Goal: Transaction & Acquisition: Purchase product/service

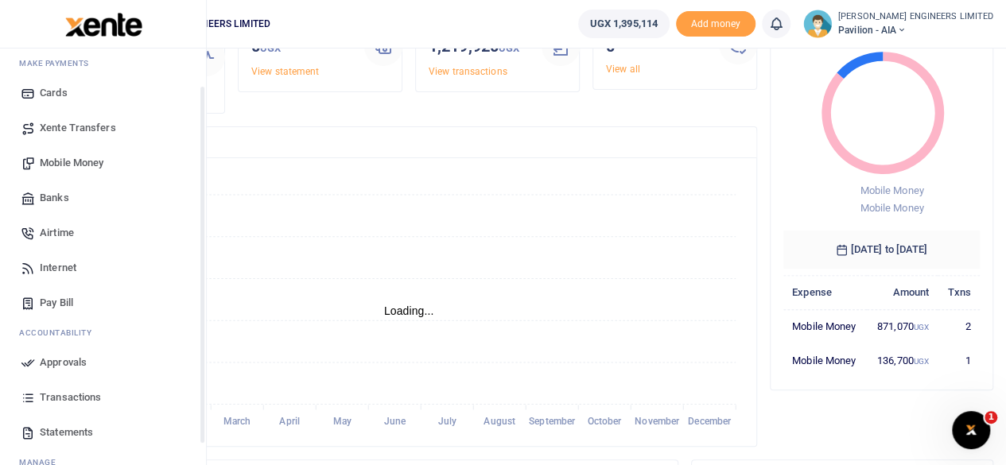
scroll to position [106, 0]
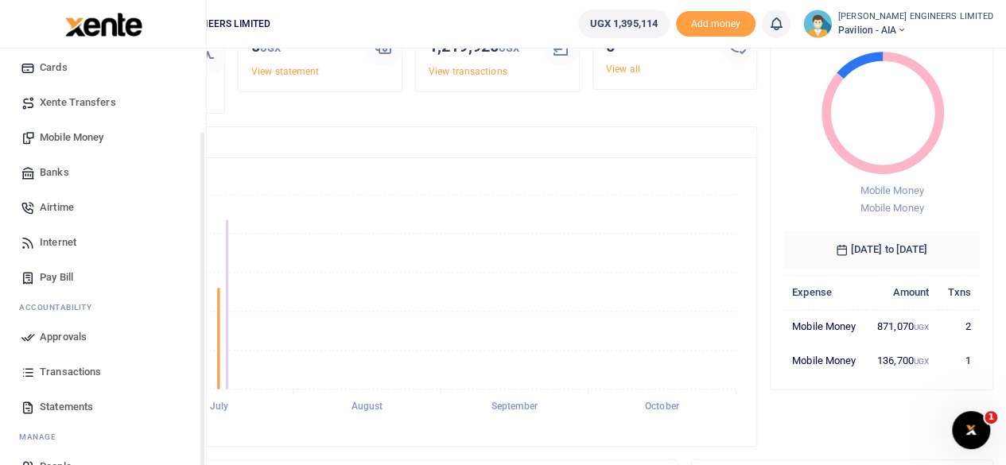
click at [68, 373] on span "Transactions" at bounding box center [70, 372] width 61 height 16
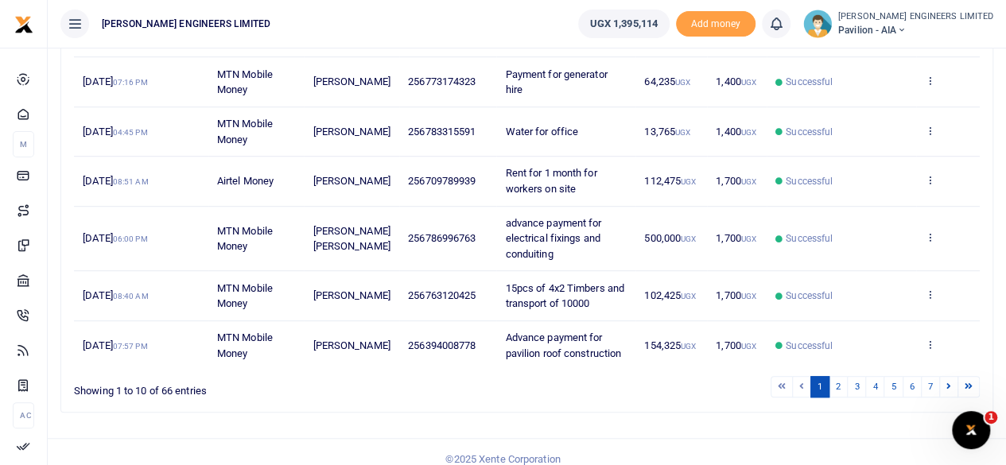
scroll to position [447, 0]
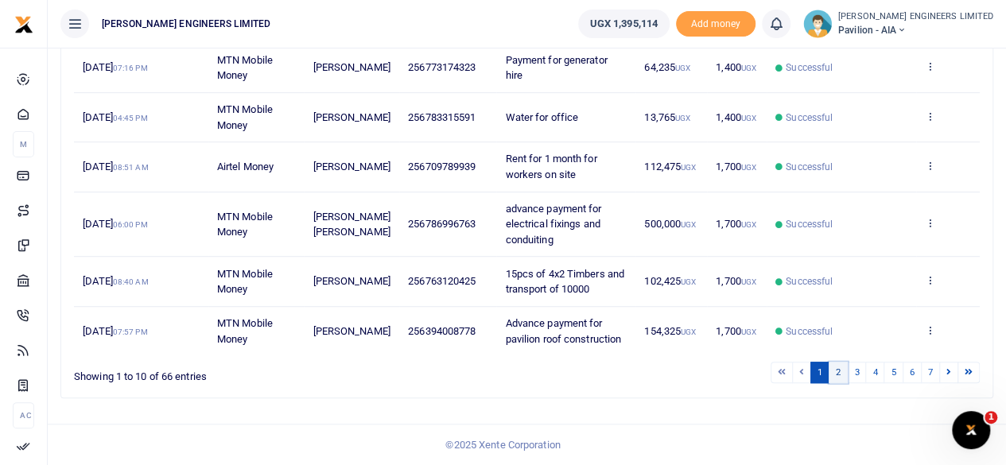
click at [841, 375] on link "2" at bounding box center [838, 372] width 19 height 21
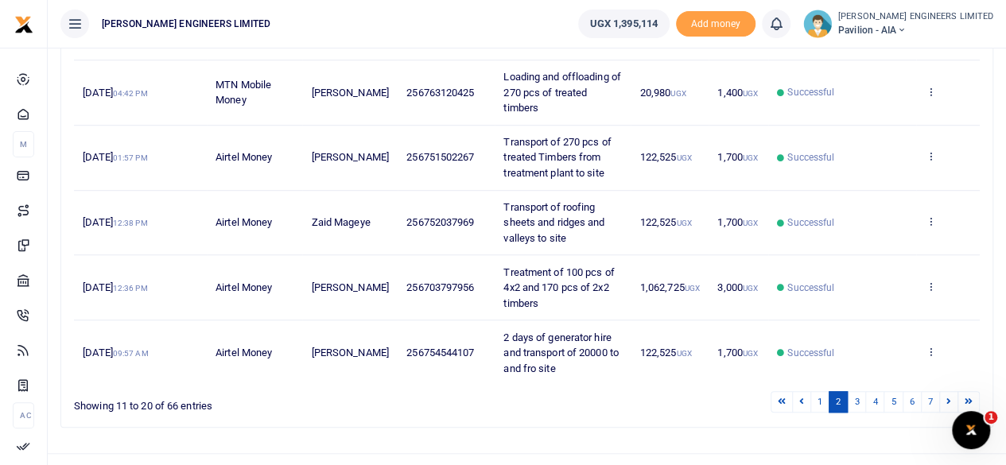
scroll to position [571, 0]
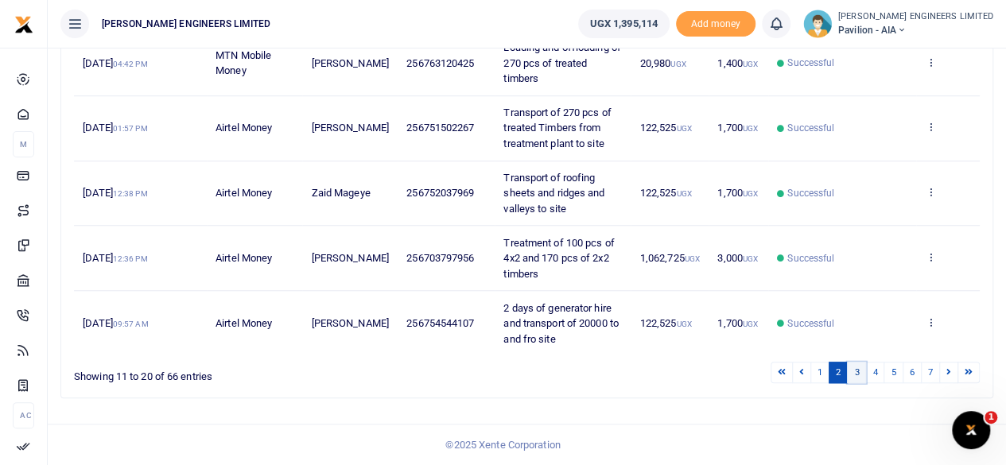
click at [858, 375] on link "3" at bounding box center [856, 372] width 19 height 21
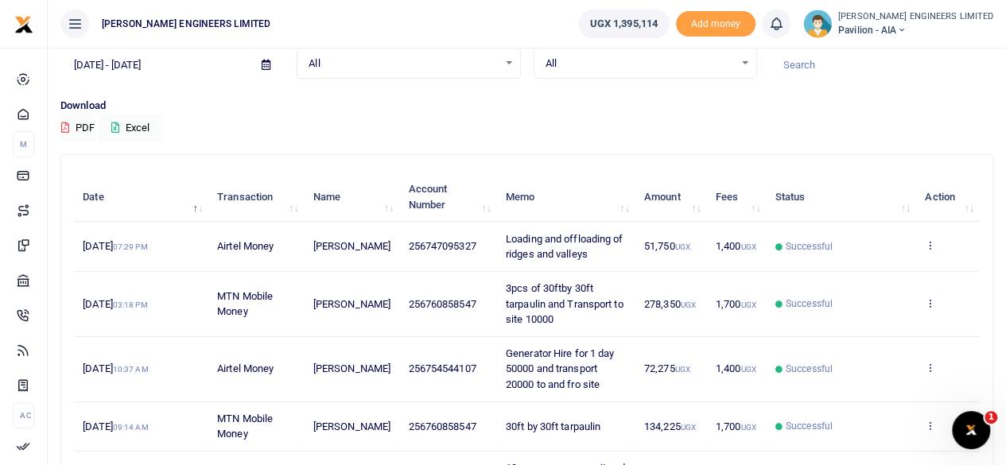
scroll to position [0, 0]
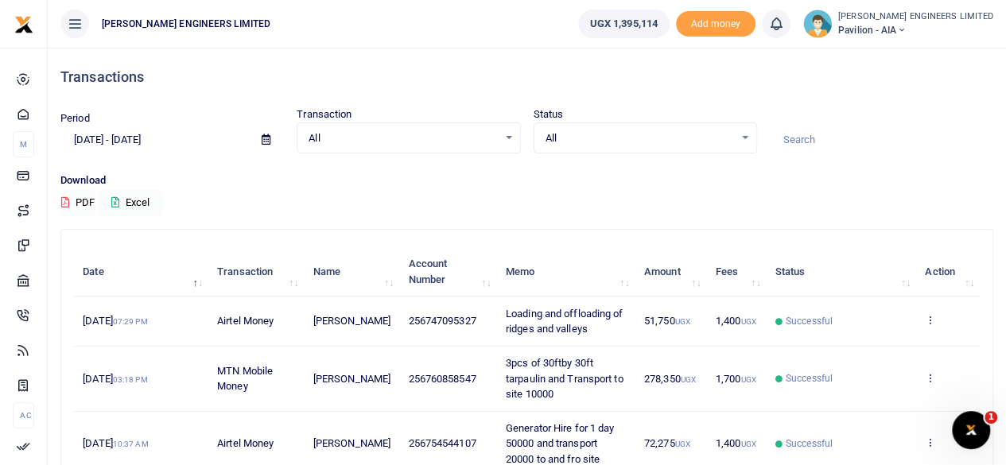
click at [81, 203] on button "PDF" at bounding box center [77, 202] width 35 height 27
click at [266, 139] on icon at bounding box center [266, 139] width 9 height 10
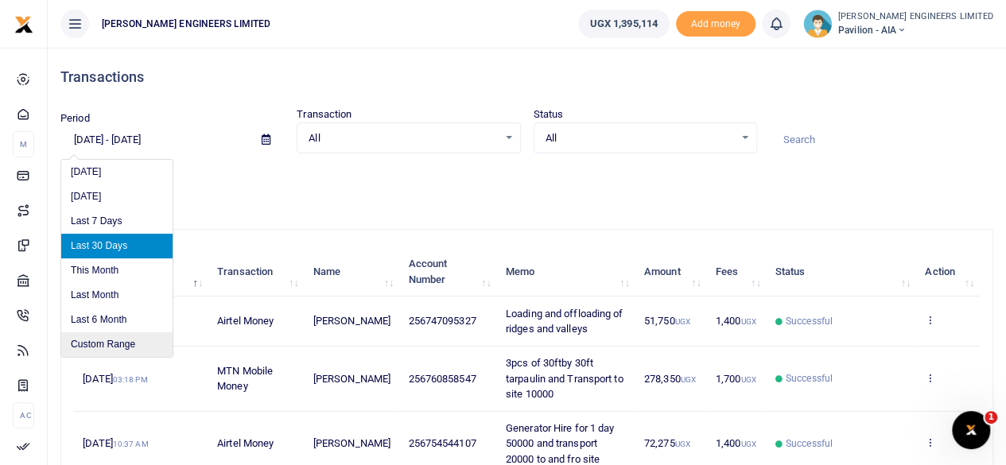
click at [116, 341] on li "Custom Range" at bounding box center [116, 345] width 111 height 25
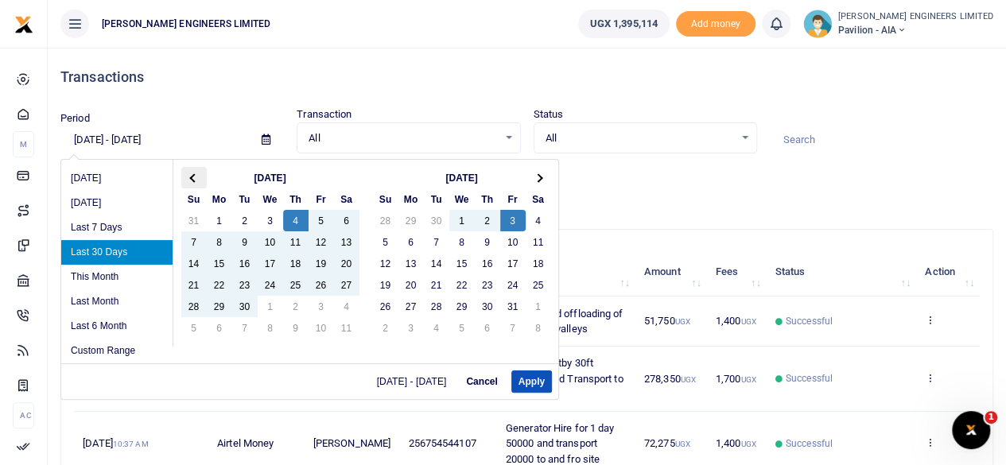
click at [191, 179] on span at bounding box center [193, 177] width 9 height 9
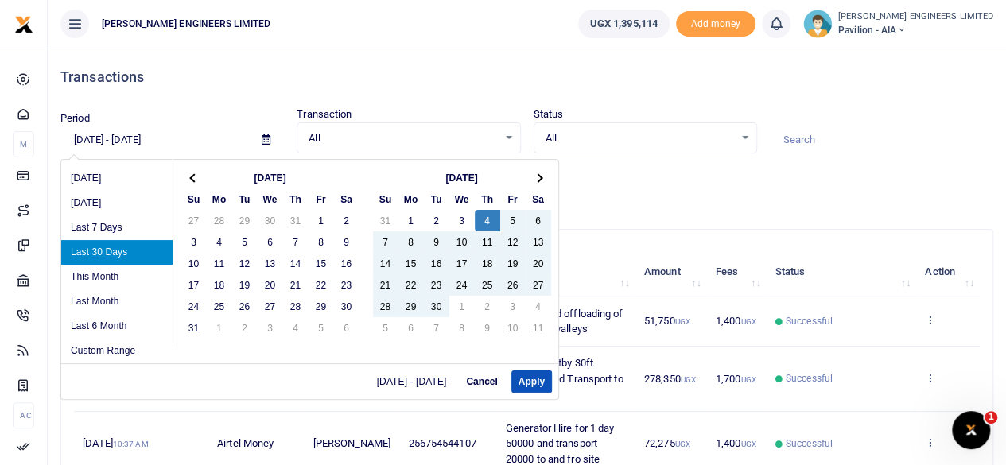
click at [191, 179] on span at bounding box center [193, 177] width 9 height 9
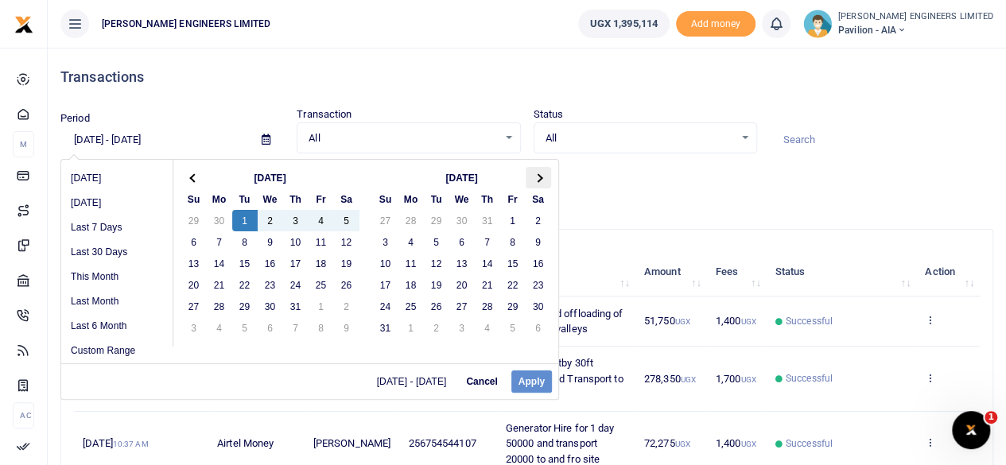
click at [543, 178] on th at bounding box center [538, 177] width 25 height 21
click at [540, 176] on span at bounding box center [538, 177] width 9 height 9
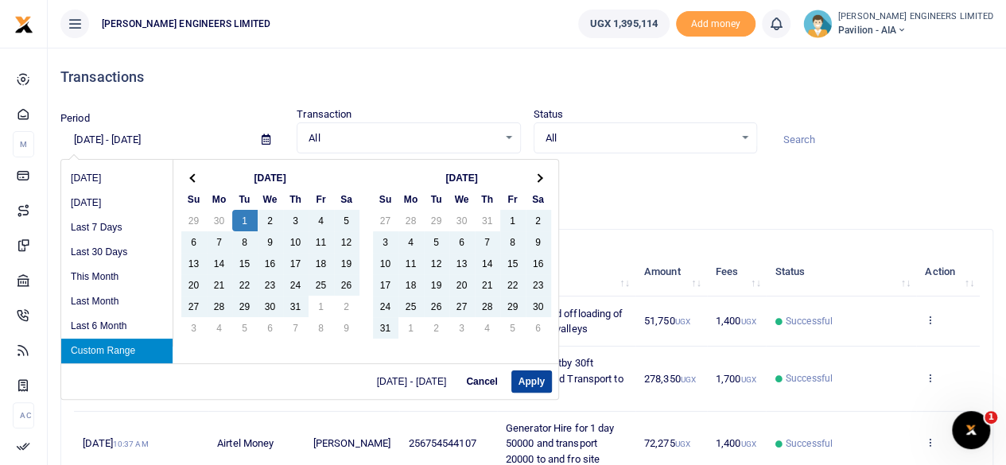
click at [535, 383] on button "Apply" at bounding box center [532, 382] width 41 height 22
type input "07/01/2025 - 10/02/2025"
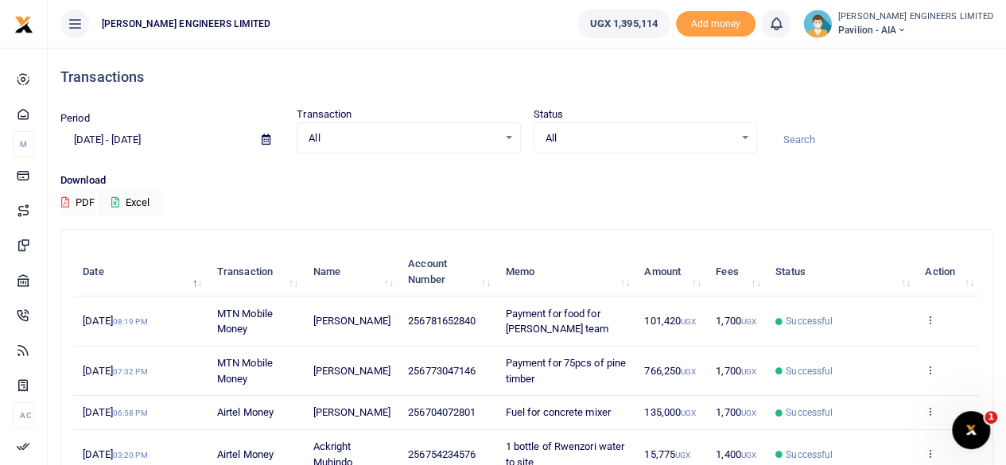
click at [83, 204] on button "PDF" at bounding box center [77, 202] width 35 height 27
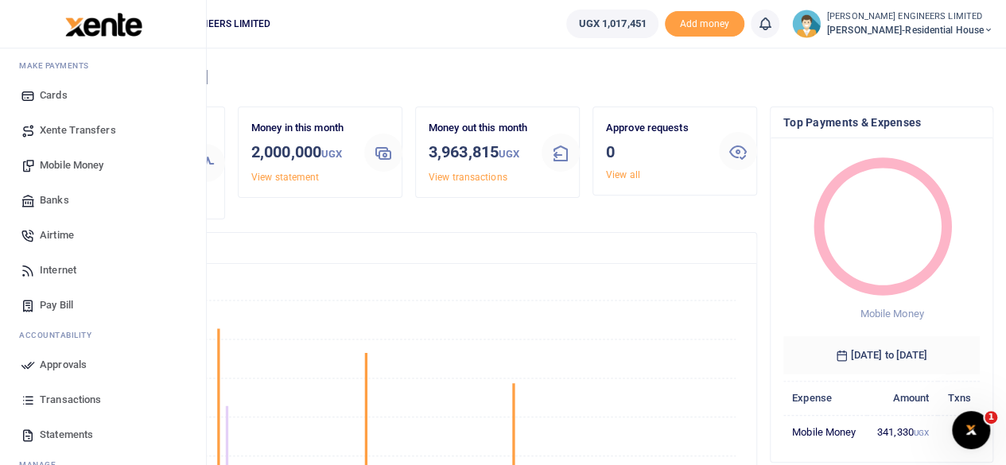
scroll to position [137, 0]
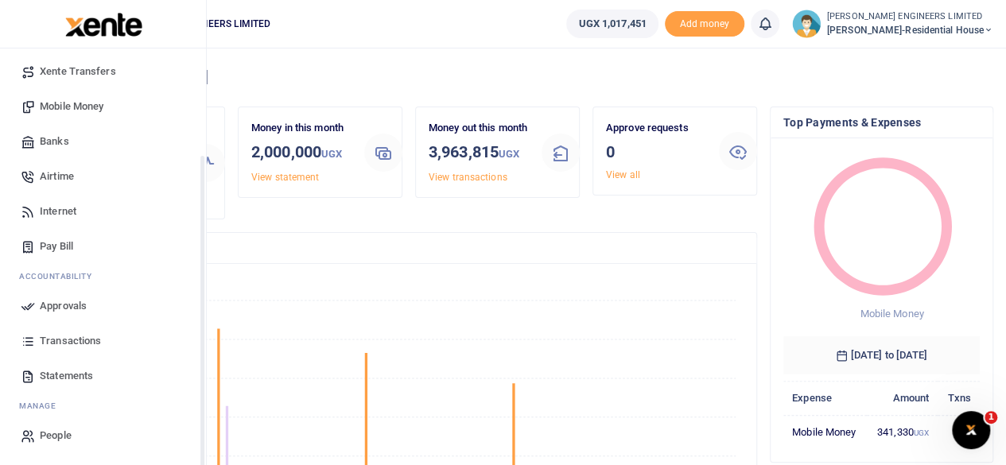
click at [67, 340] on span "Transactions" at bounding box center [70, 341] width 61 height 16
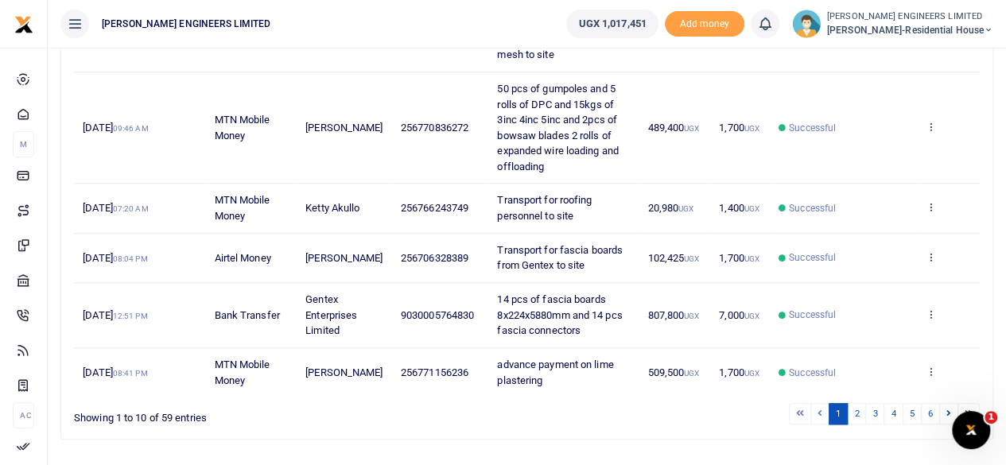
scroll to position [633, 0]
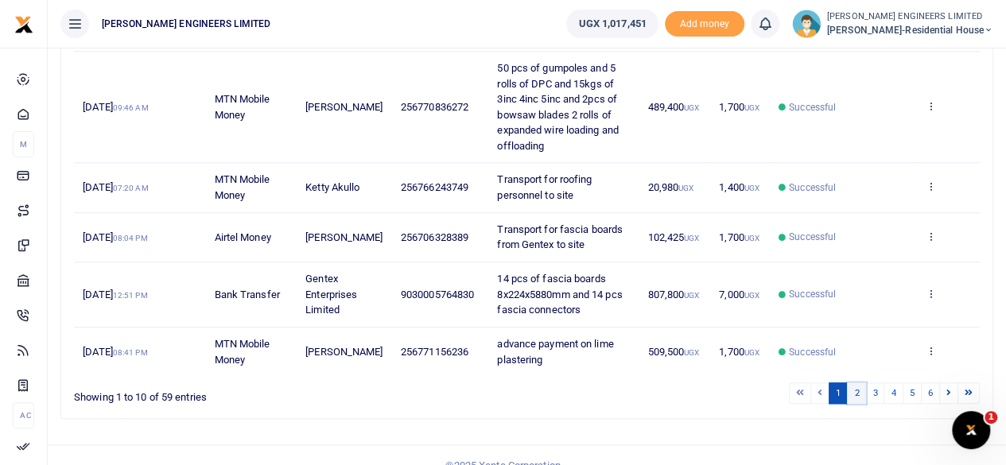
click at [856, 383] on link "2" at bounding box center [856, 393] width 19 height 21
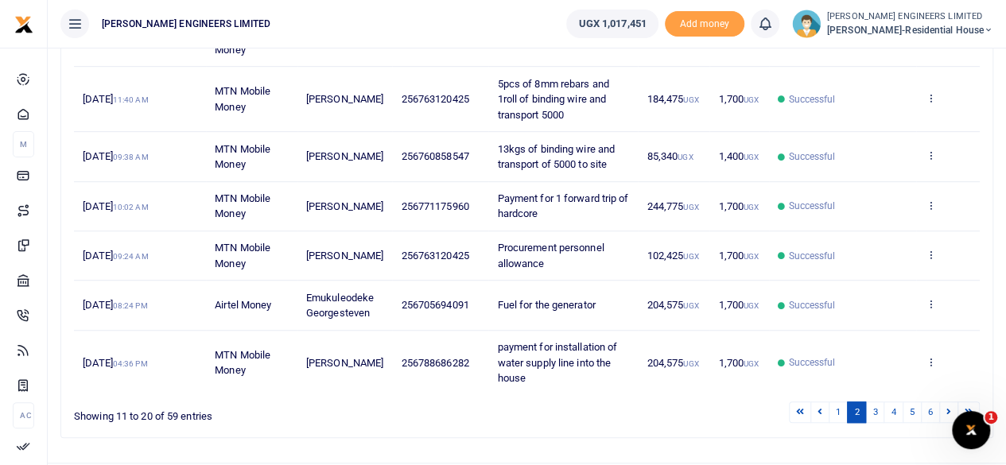
scroll to position [479, 0]
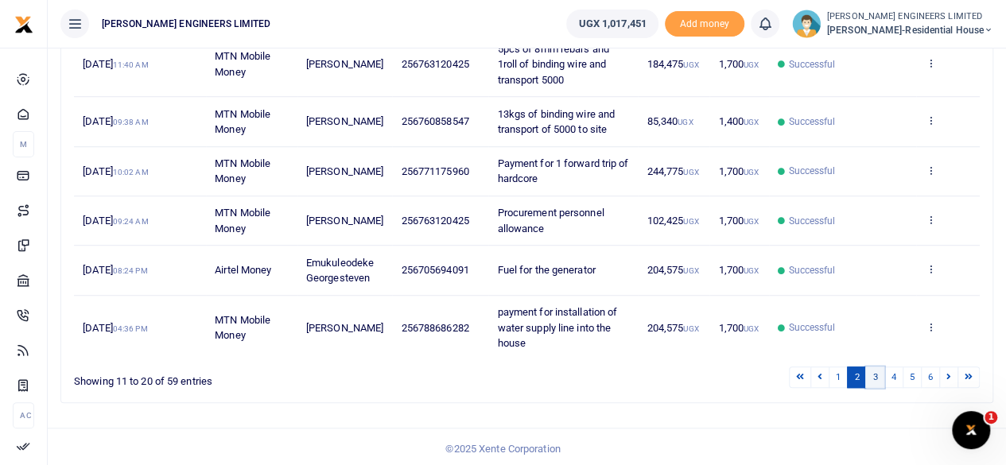
click at [880, 374] on link "3" at bounding box center [875, 377] width 19 height 21
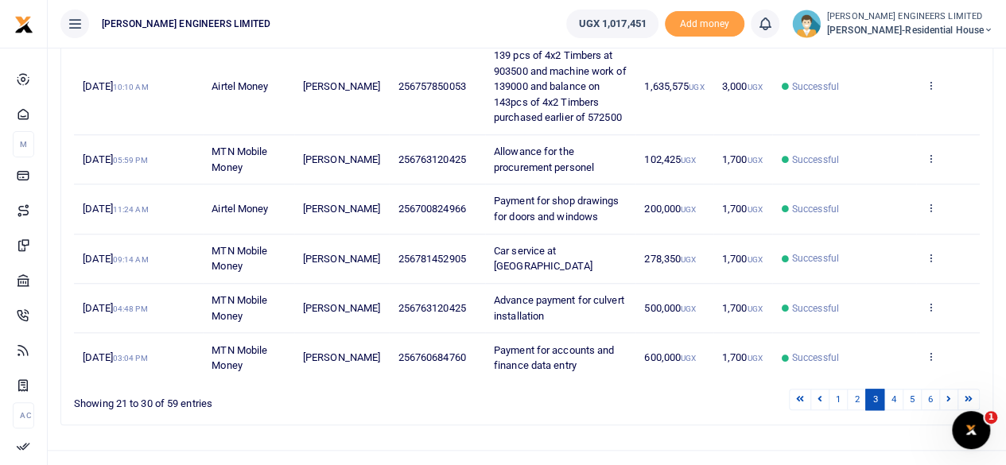
scroll to position [618, 0]
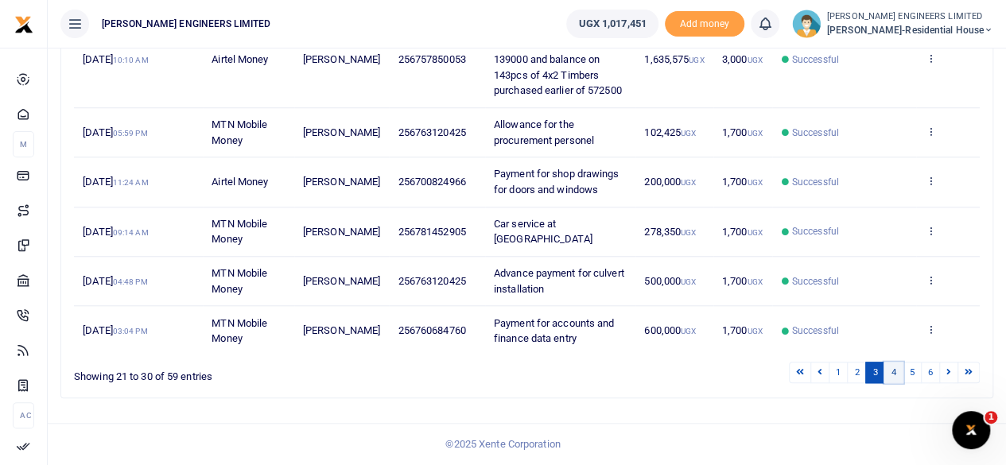
click at [897, 375] on link "4" at bounding box center [893, 372] width 19 height 21
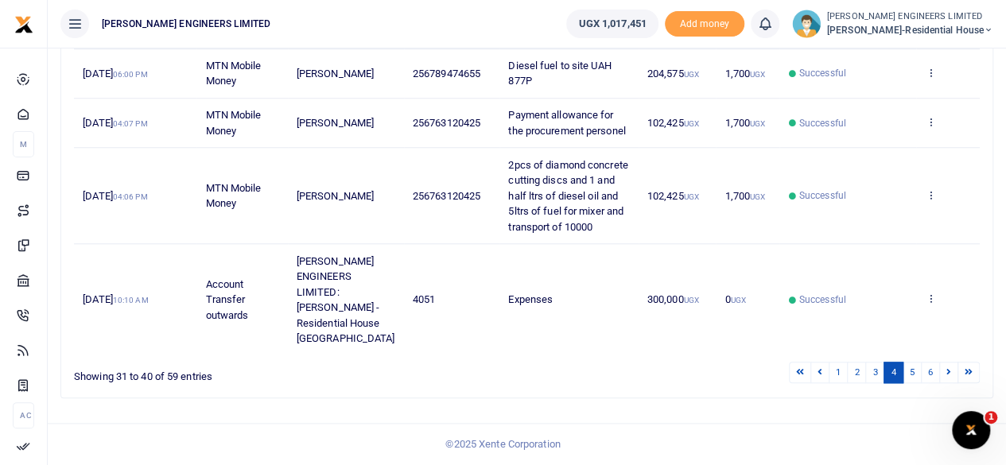
scroll to position [727, 0]
click at [878, 378] on link "3" at bounding box center [875, 372] width 19 height 21
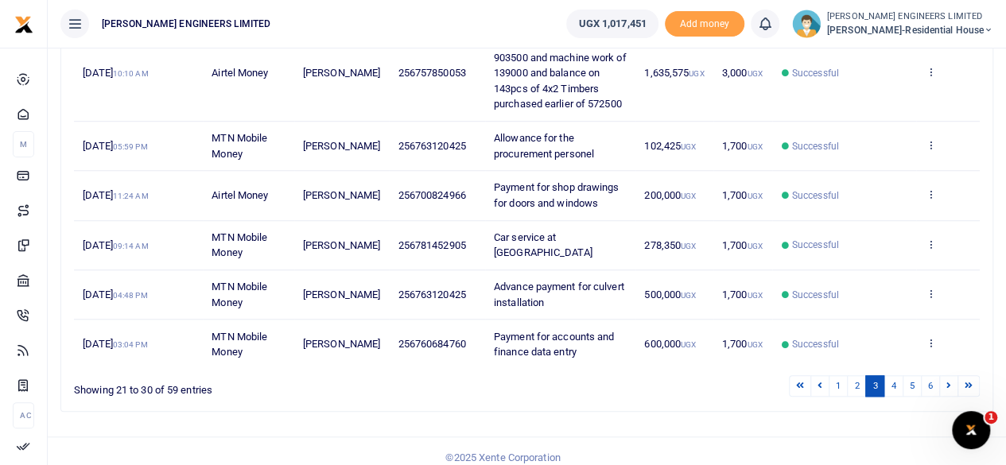
scroll to position [618, 0]
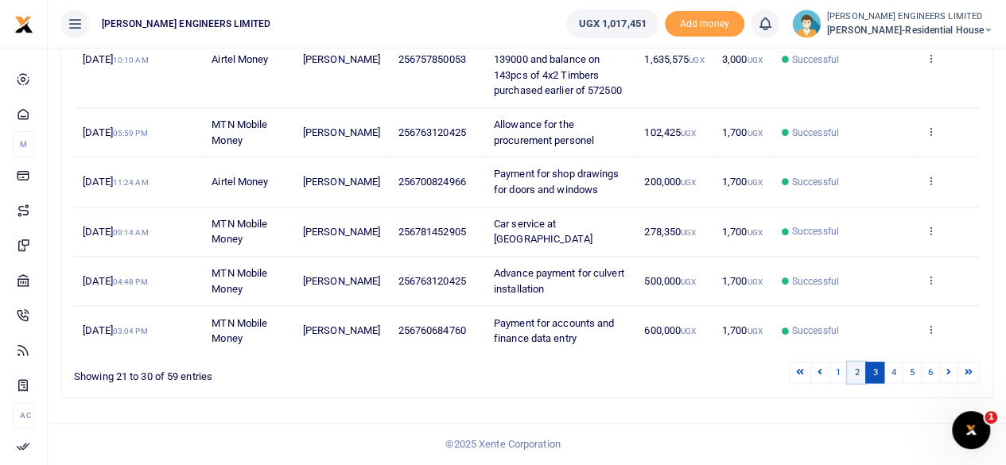
click at [862, 372] on link "2" at bounding box center [856, 372] width 19 height 21
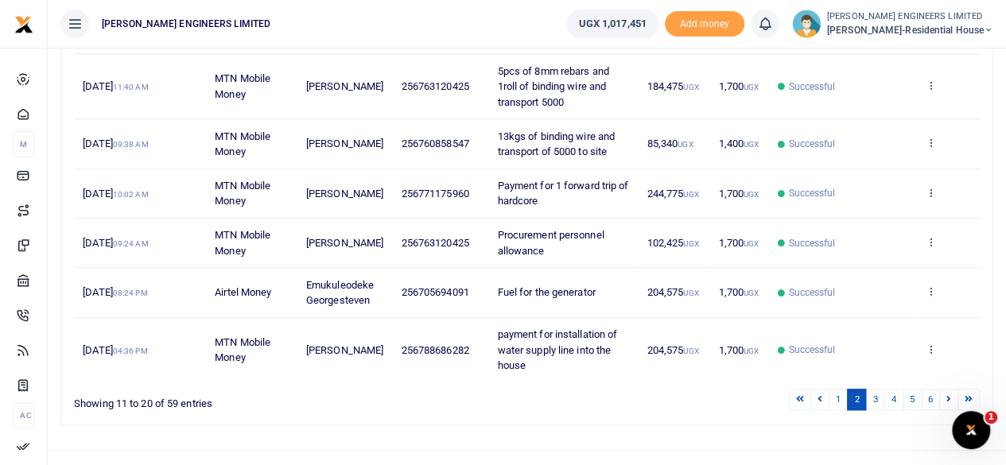
scroll to position [479, 0]
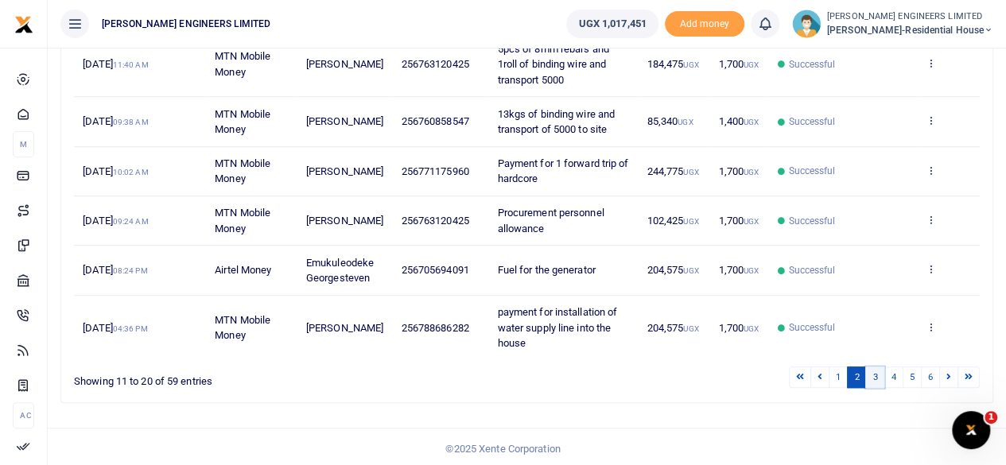
click at [884, 376] on link "3" at bounding box center [875, 377] width 19 height 21
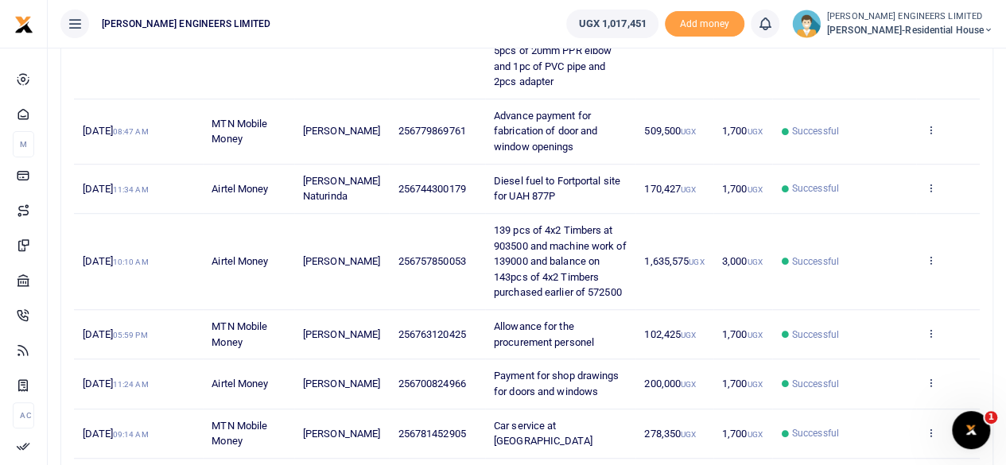
scroll to position [618, 0]
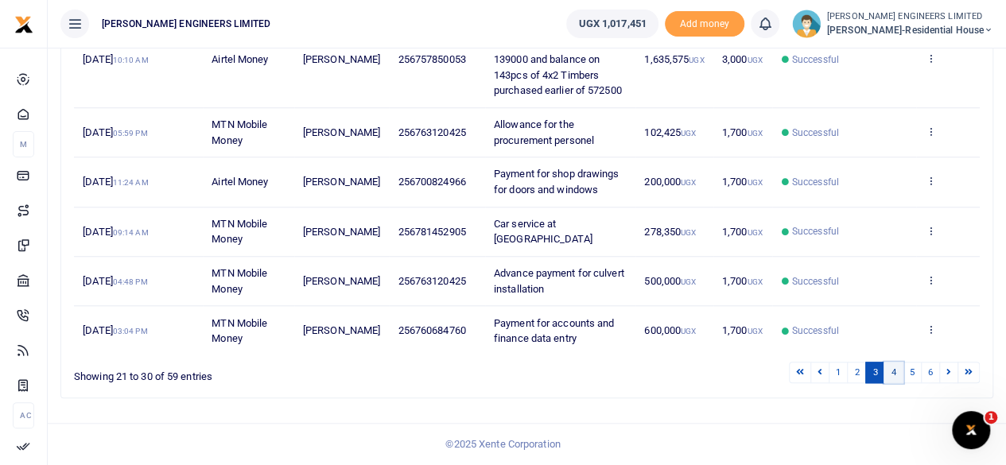
click at [896, 372] on link "4" at bounding box center [893, 372] width 19 height 21
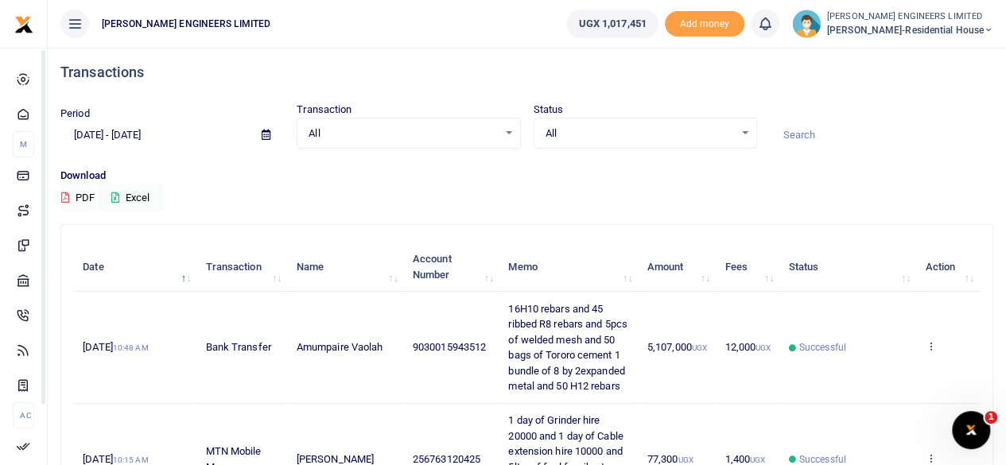
scroll to position [0, 0]
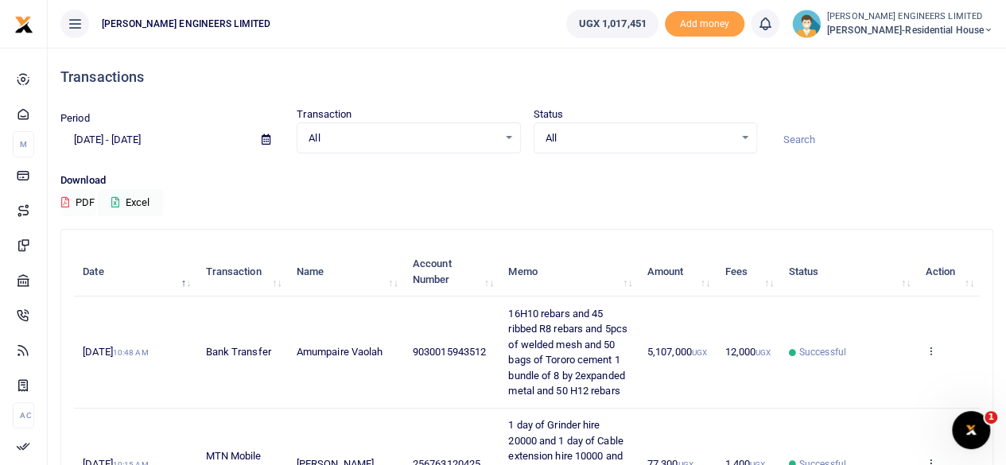
click at [84, 202] on button "PDF" at bounding box center [77, 202] width 35 height 27
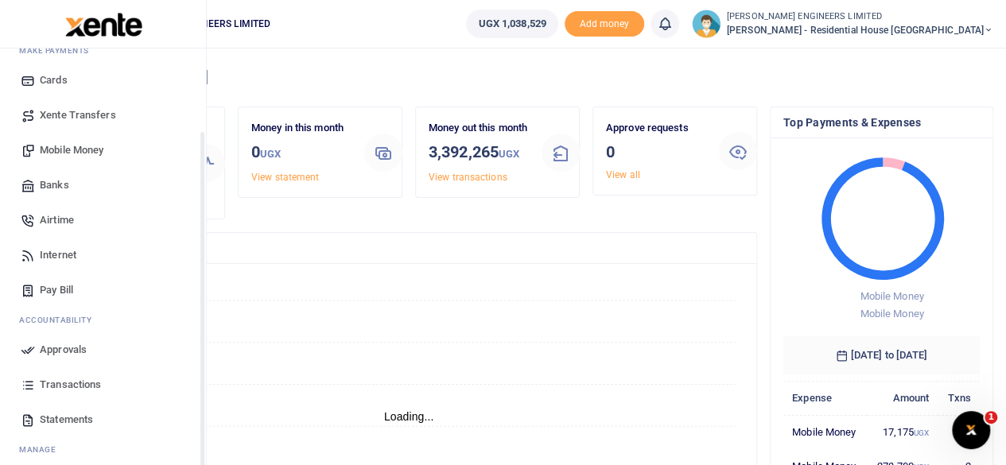
scroll to position [106, 0]
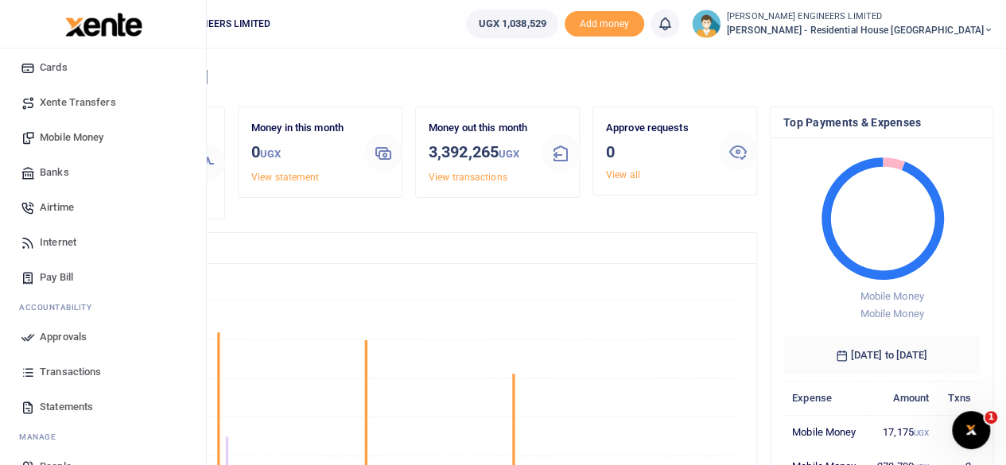
click at [78, 375] on span "Transactions" at bounding box center [70, 372] width 61 height 16
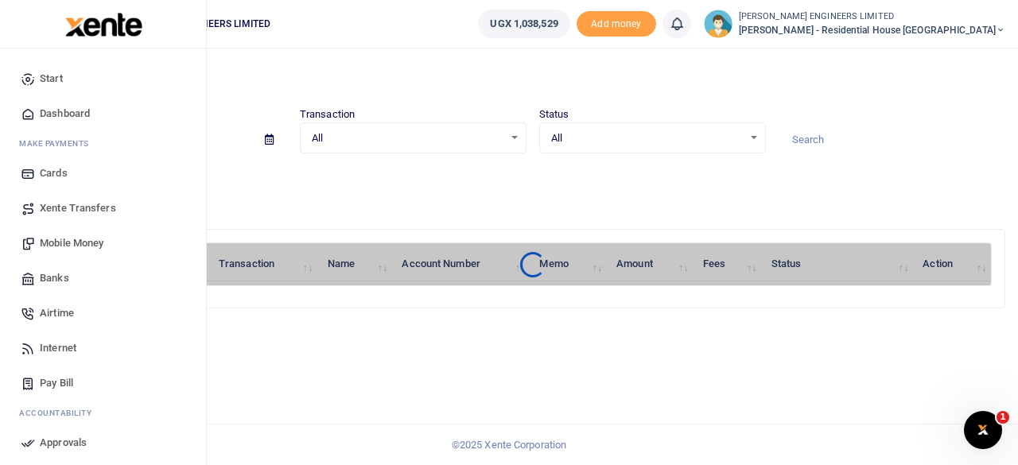
click at [59, 243] on span "Mobile Money" at bounding box center [72, 244] width 64 height 16
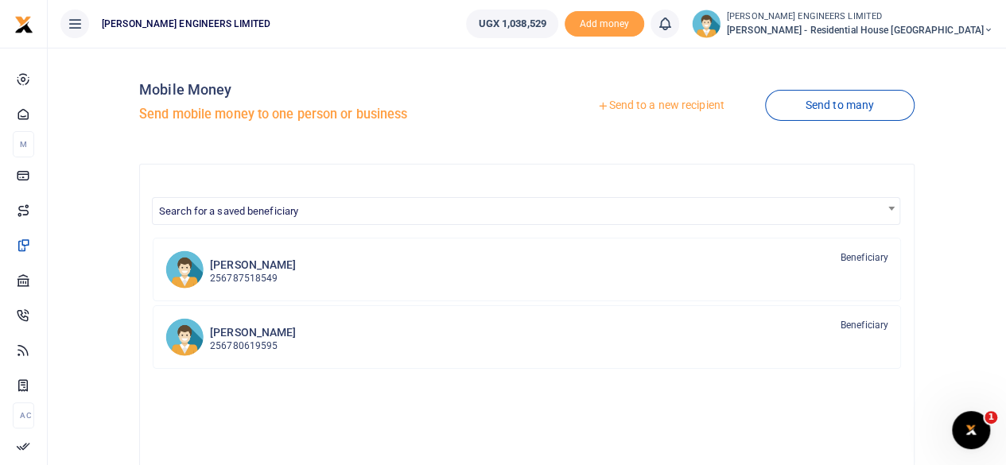
click at [641, 106] on link "Send to a new recipient" at bounding box center [661, 105] width 208 height 29
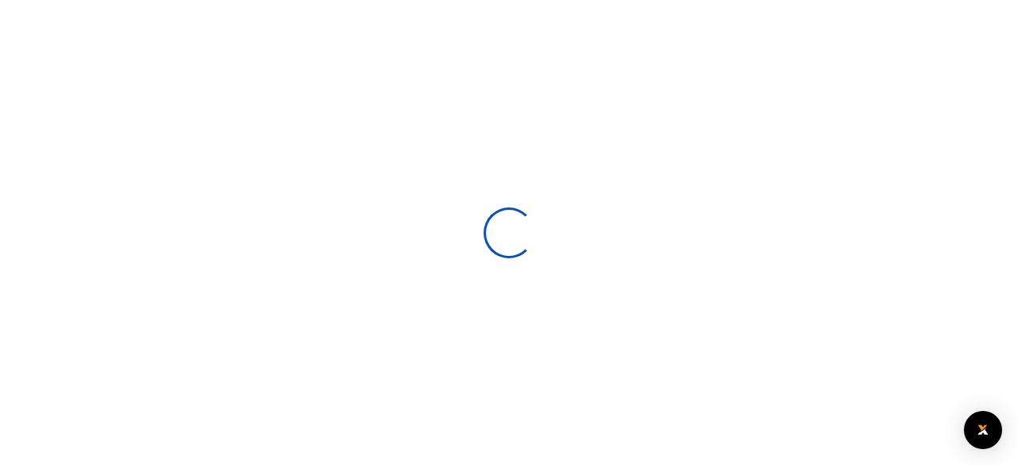
select select
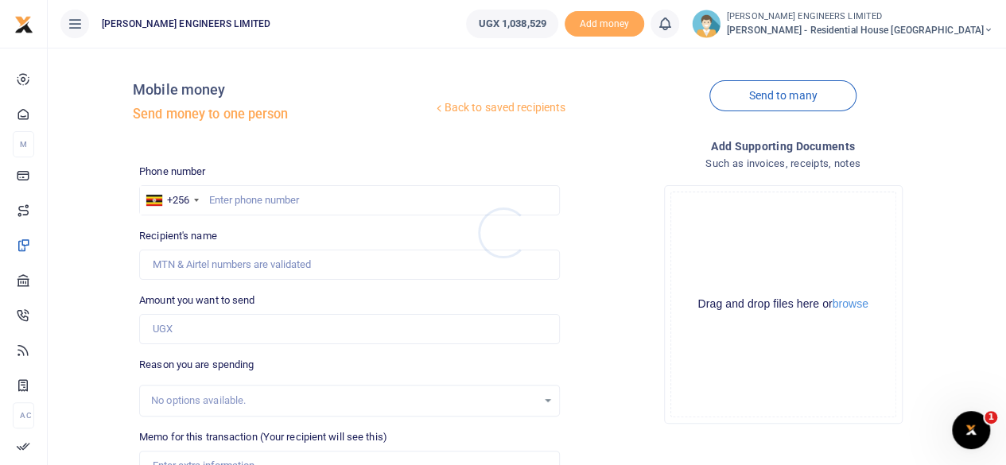
click at [216, 198] on div at bounding box center [503, 232] width 1006 height 465
click at [228, 206] on input "text" at bounding box center [349, 200] width 421 height 30
type input "774762883"
type input "[PERSON_NAME]"
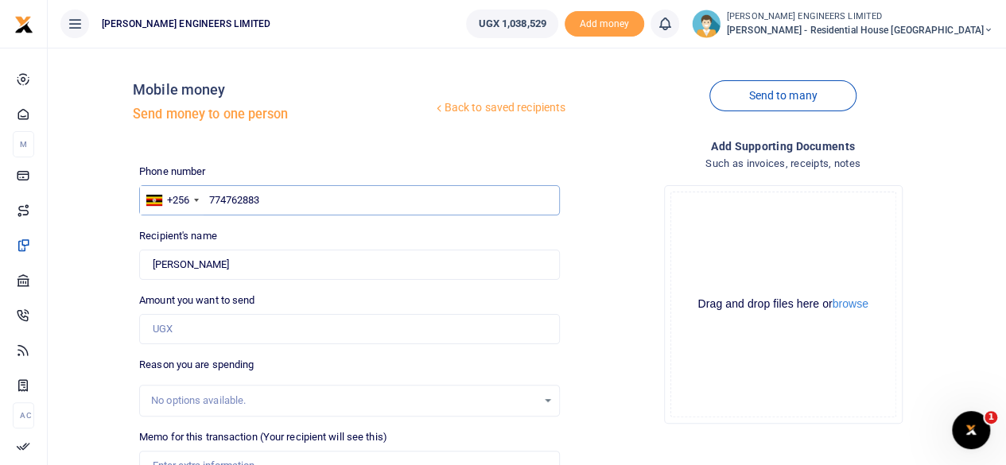
type input "774762883"
click at [169, 332] on input "Amount you want to send" at bounding box center [349, 329] width 421 height 30
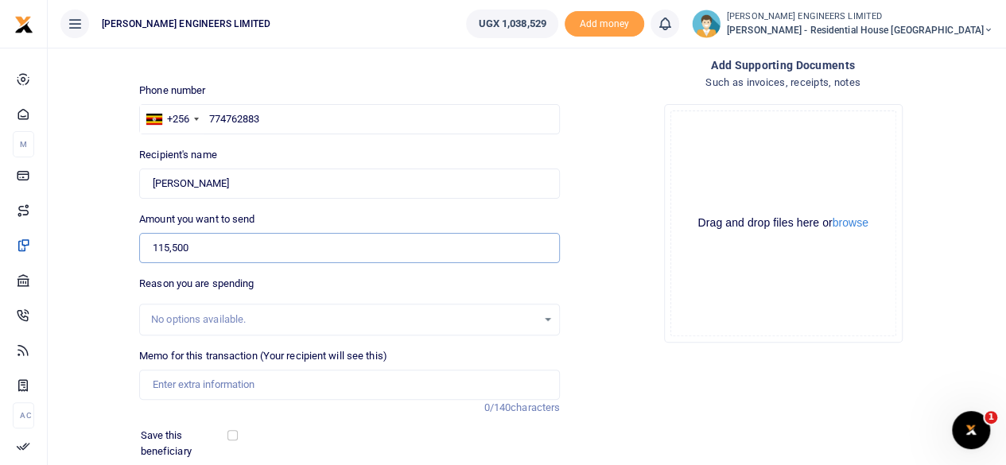
scroll to position [106, 0]
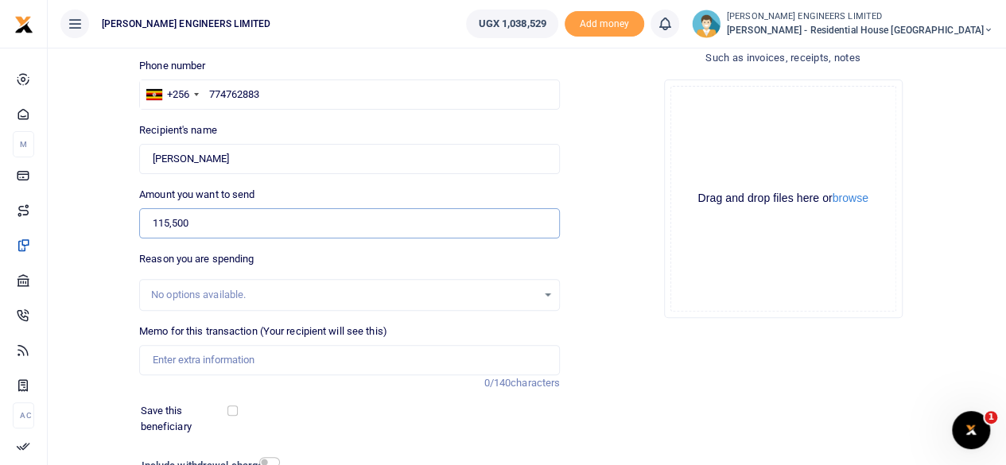
type input "115,500"
click at [164, 355] on input "Memo for this transaction (Your recipient will see this)" at bounding box center [349, 360] width 421 height 30
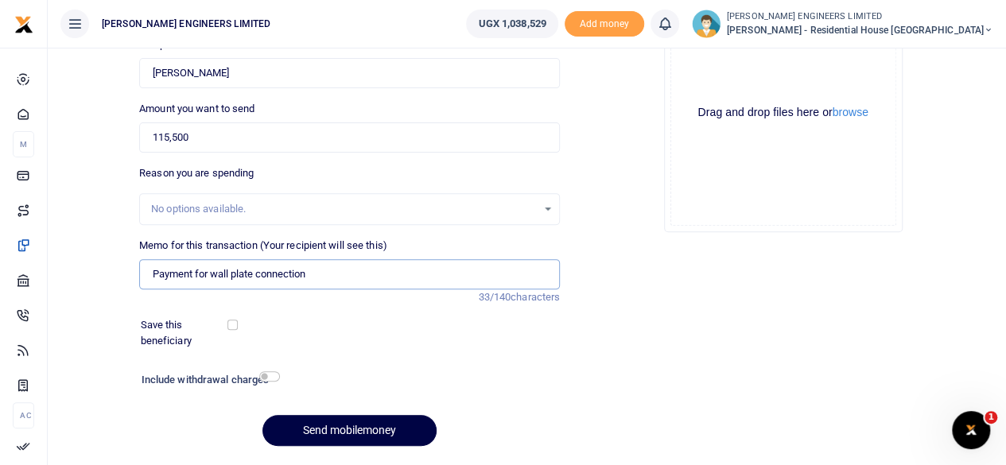
scroll to position [212, 0]
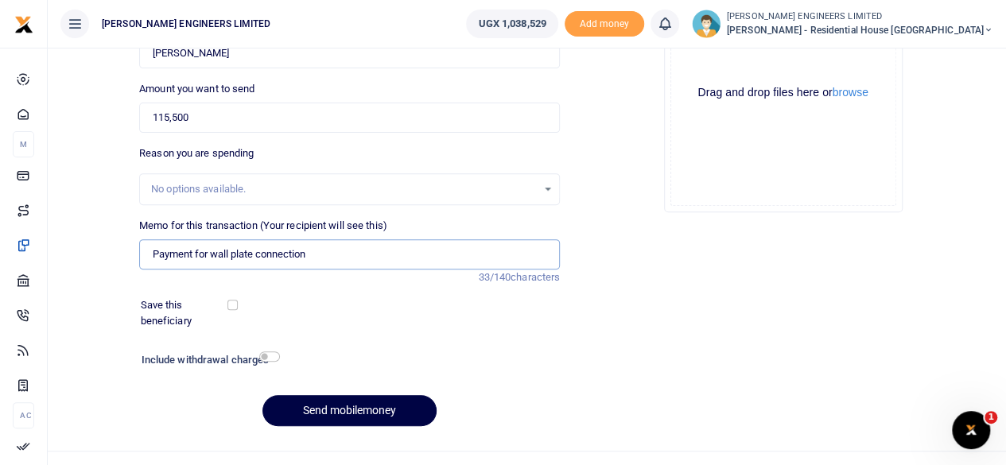
type input "Payment for wall plate connection"
click at [271, 359] on input "checkbox" at bounding box center [269, 357] width 21 height 10
checkbox input "true"
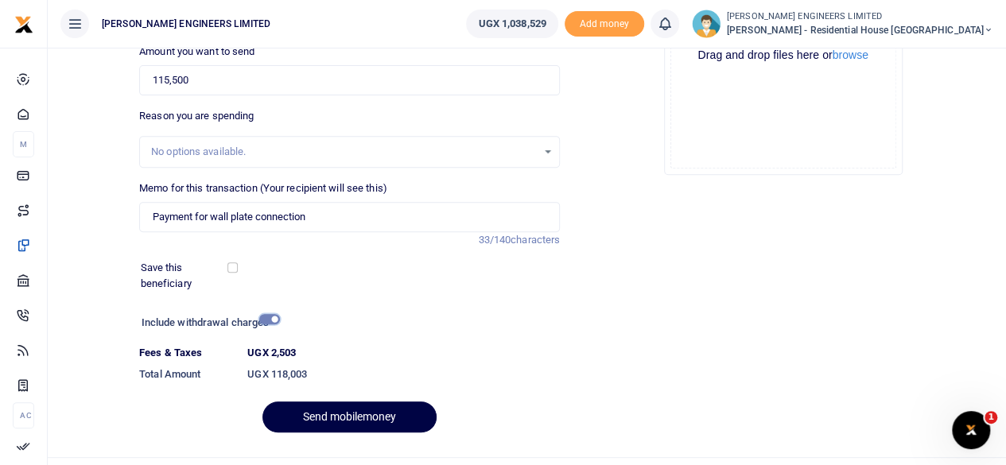
scroll to position [282, 0]
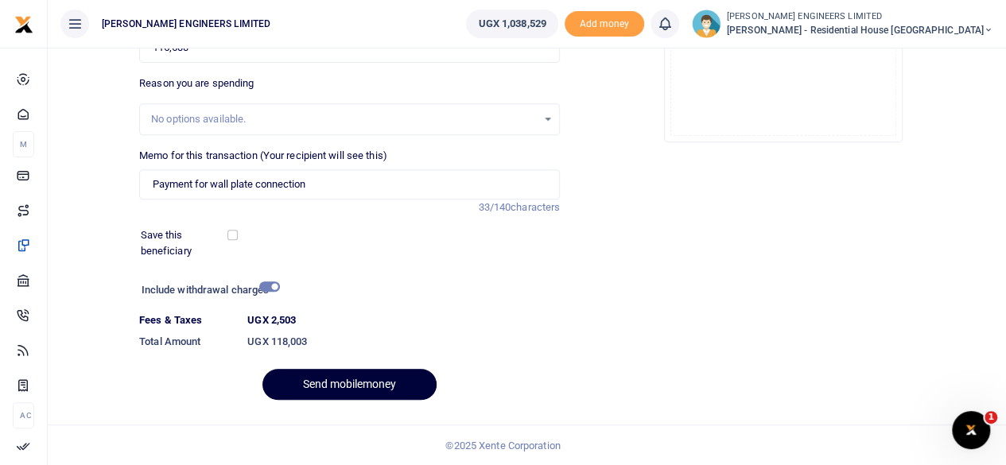
click at [364, 389] on button "Send mobilemoney" at bounding box center [350, 384] width 174 height 31
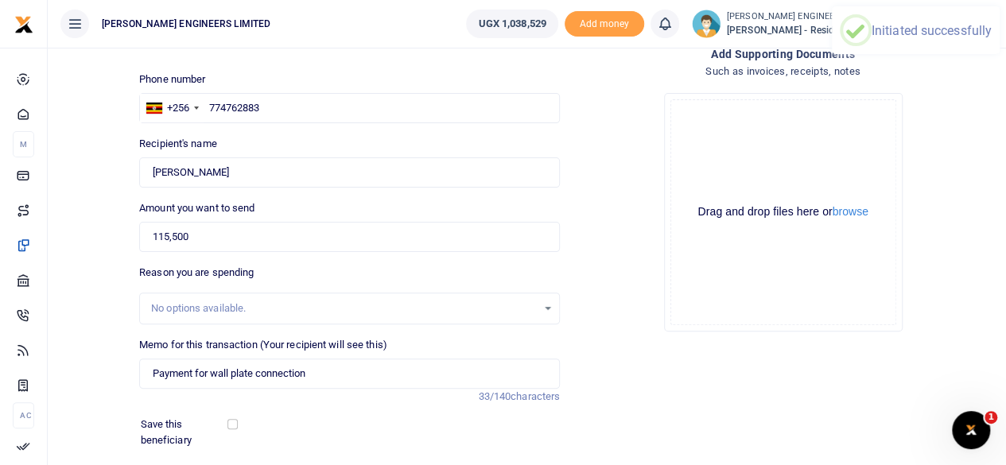
scroll to position [69, 0]
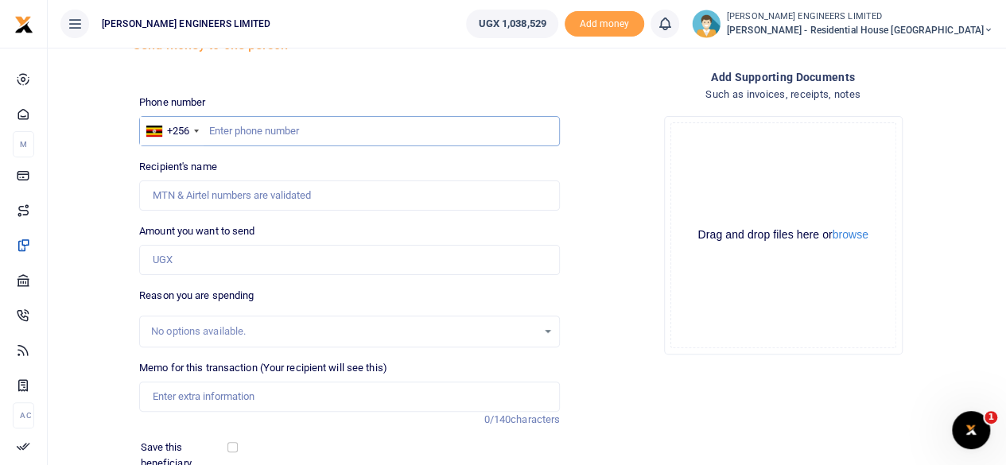
click at [239, 131] on input "text" at bounding box center [349, 131] width 421 height 30
type input "774762883"
type input "Henry Elor"
type input "774762883"
click at [166, 263] on input "Amount you want to send" at bounding box center [349, 260] width 421 height 30
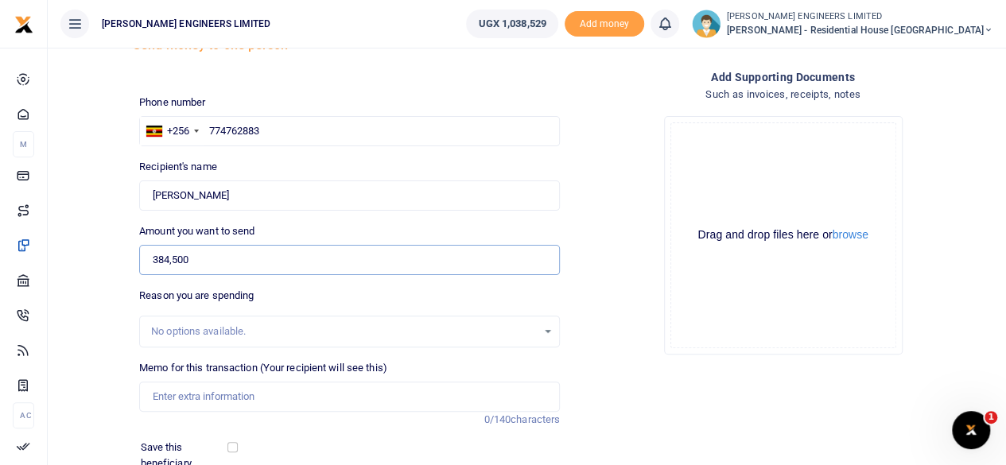
type input "384,500"
click at [181, 400] on input "Memo for this transaction (Your recipient will see this)" at bounding box center [349, 397] width 421 height 30
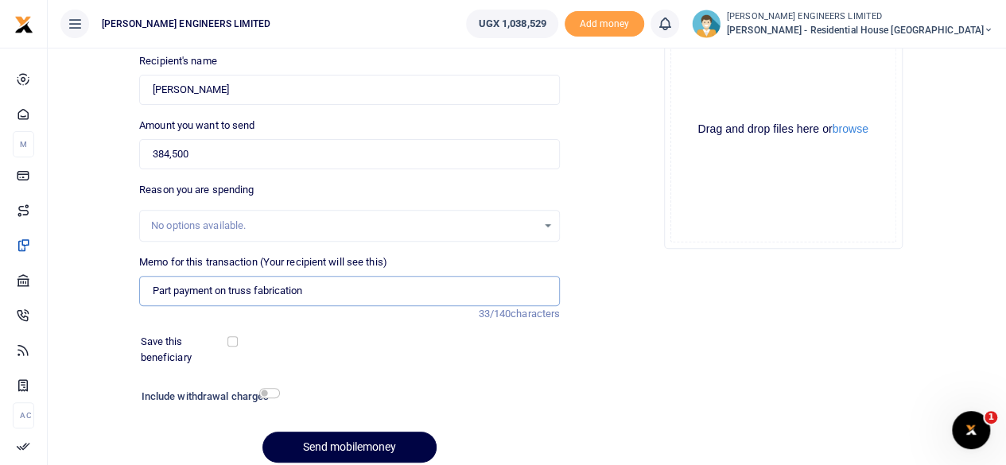
type input "Part payment on truss fabrication"
click at [271, 394] on input "checkbox" at bounding box center [269, 393] width 21 height 10
checkbox input "true"
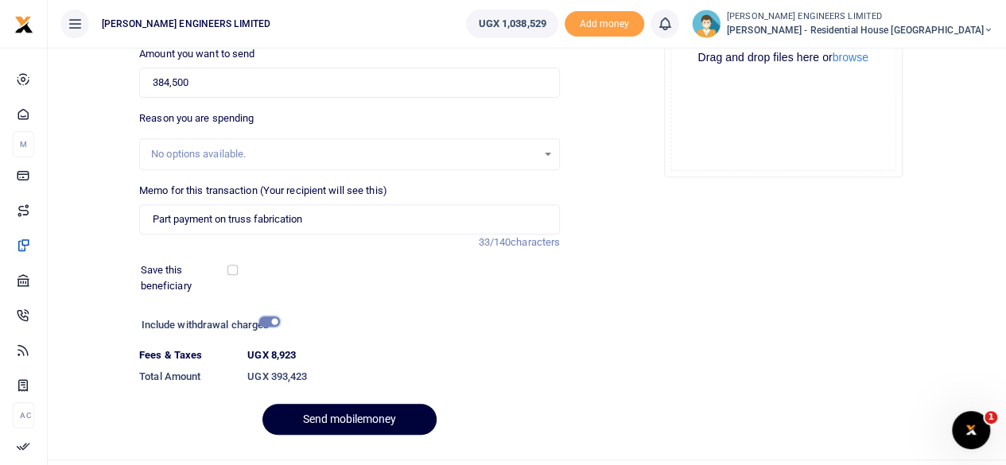
scroll to position [282, 0]
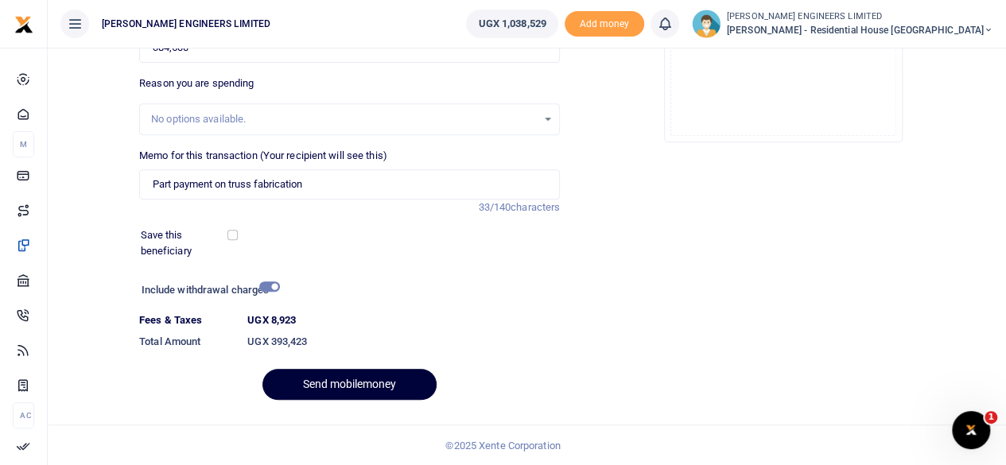
click at [383, 386] on button "Send mobilemoney" at bounding box center [350, 384] width 174 height 31
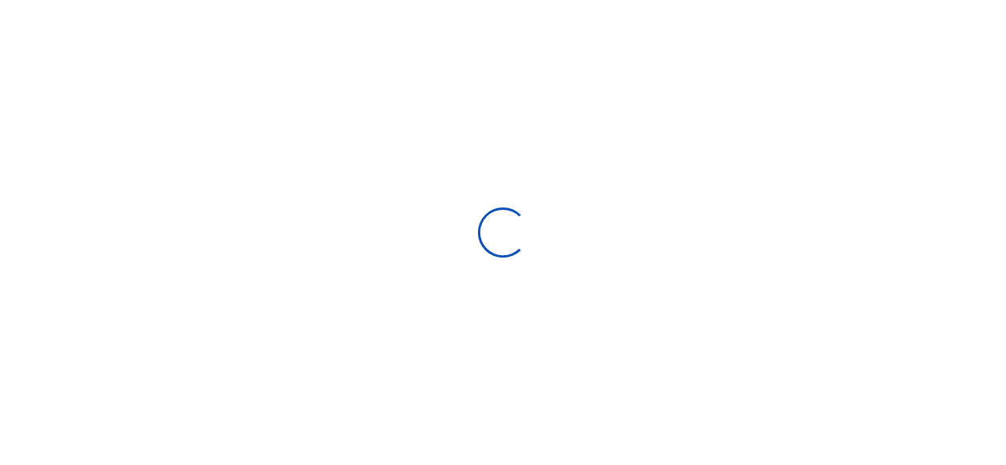
scroll to position [237, 0]
select select
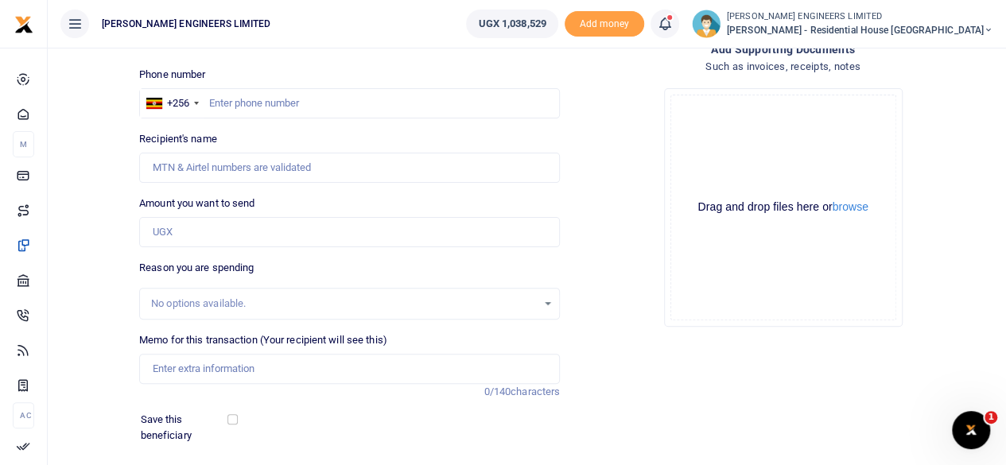
scroll to position [25, 0]
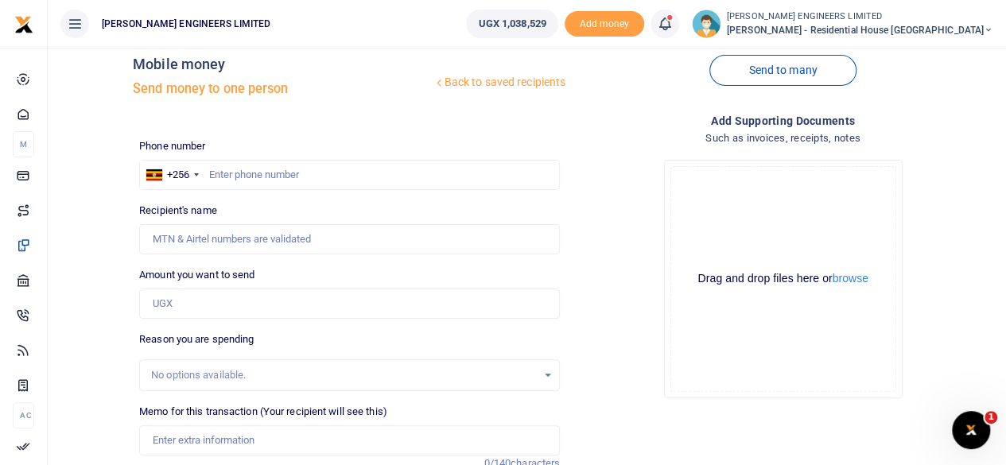
click at [673, 25] on icon at bounding box center [665, 24] width 16 height 18
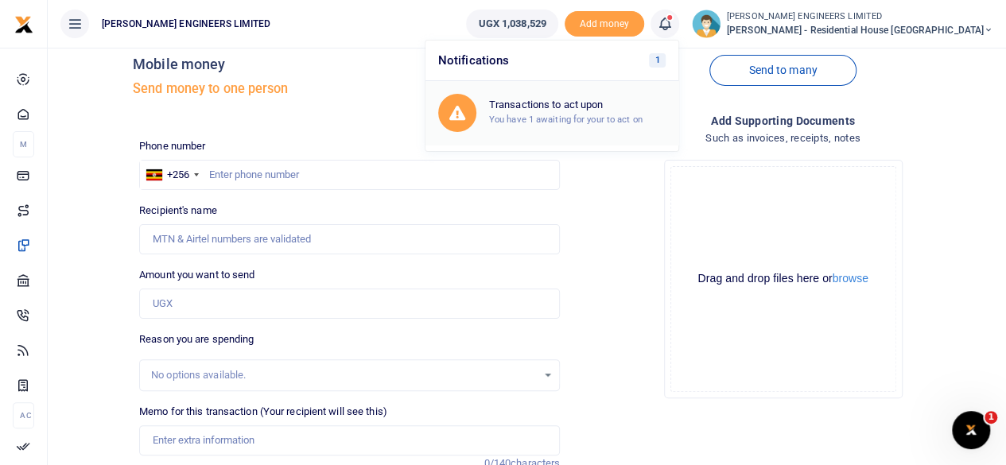
click at [621, 112] on div "Transactions to act upon You have 1 awaiting for your to act on" at bounding box center [577, 113] width 177 height 28
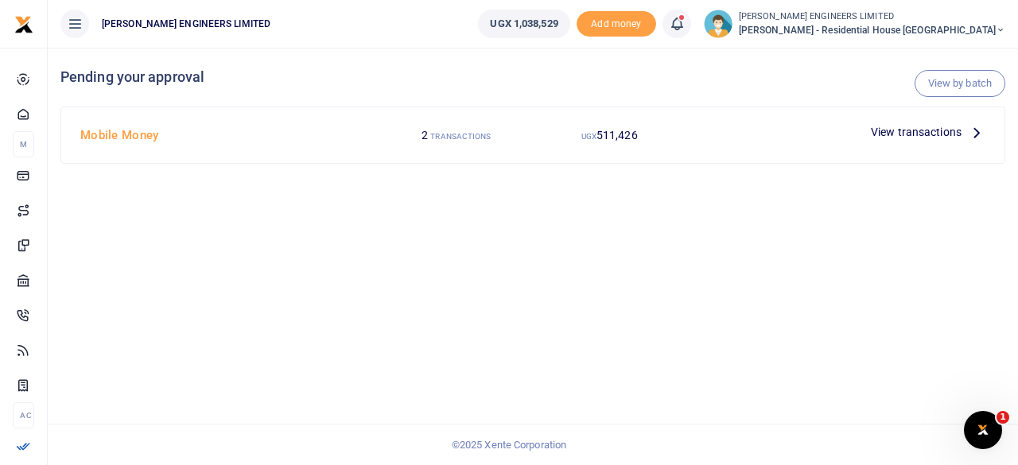
click at [930, 134] on span "View transactions" at bounding box center [916, 132] width 91 height 18
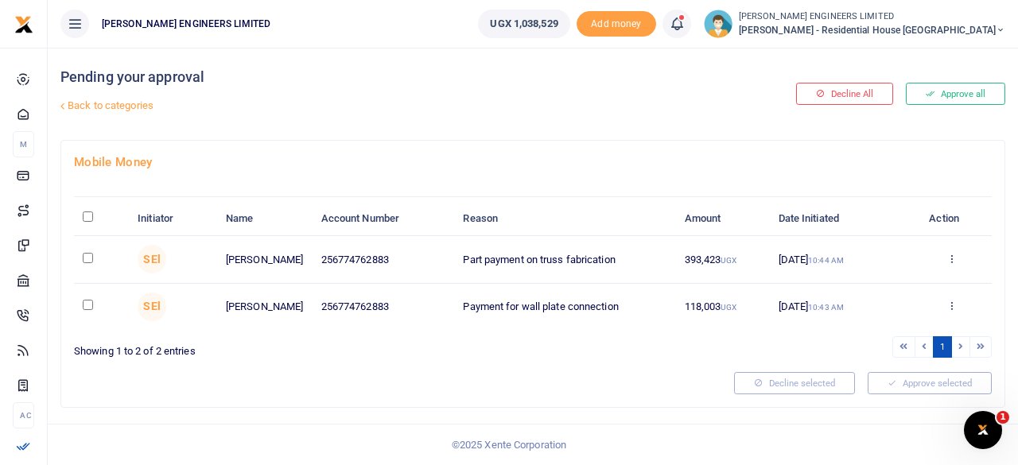
click at [89, 257] on input "checkbox" at bounding box center [88, 258] width 10 height 10
checkbox input "true"
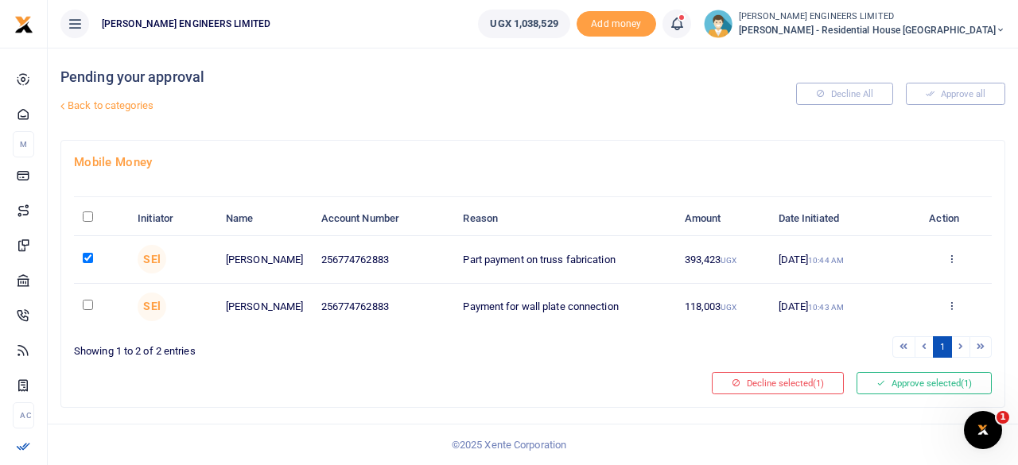
click at [88, 302] on input "checkbox" at bounding box center [88, 305] width 10 height 10
checkbox input "true"
click at [917, 383] on button "Approve selected (2)" at bounding box center [924, 383] width 135 height 22
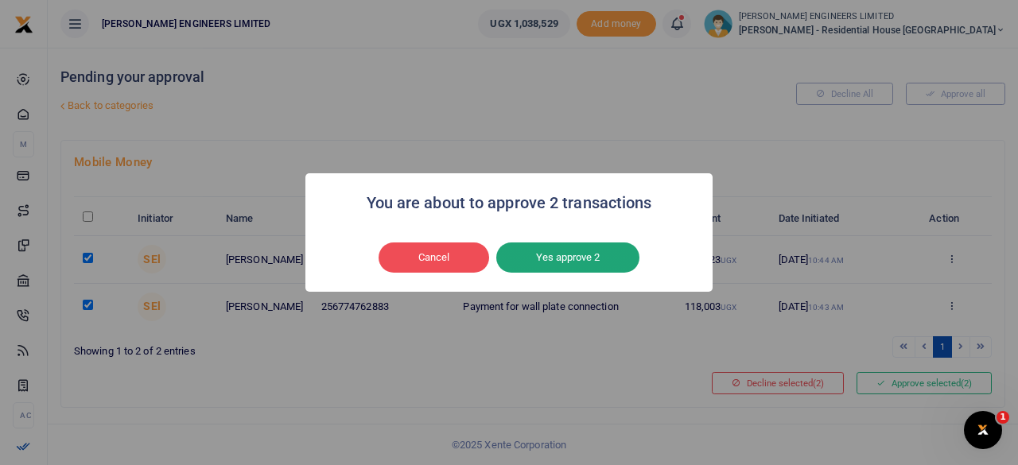
click at [584, 262] on button "Yes approve 2" at bounding box center [567, 258] width 143 height 30
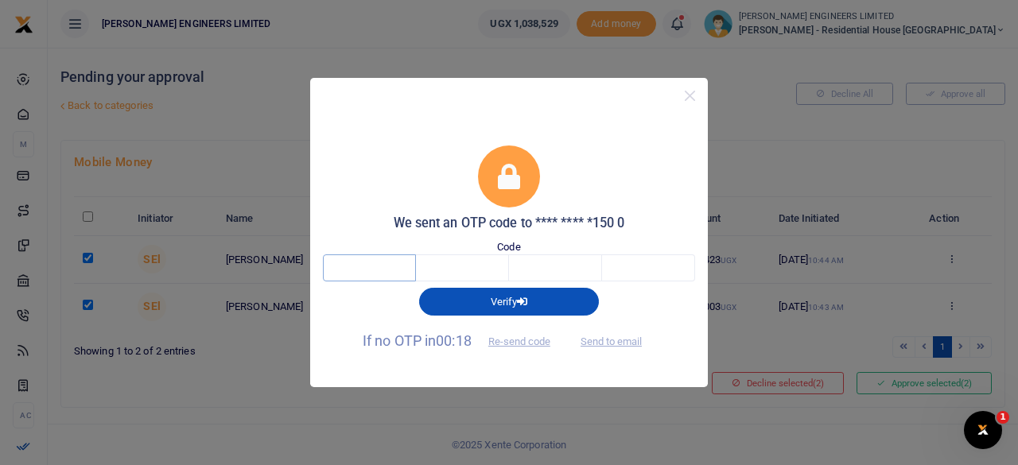
click at [383, 270] on input "text" at bounding box center [369, 268] width 93 height 27
type input "8"
type input "7"
type input "3"
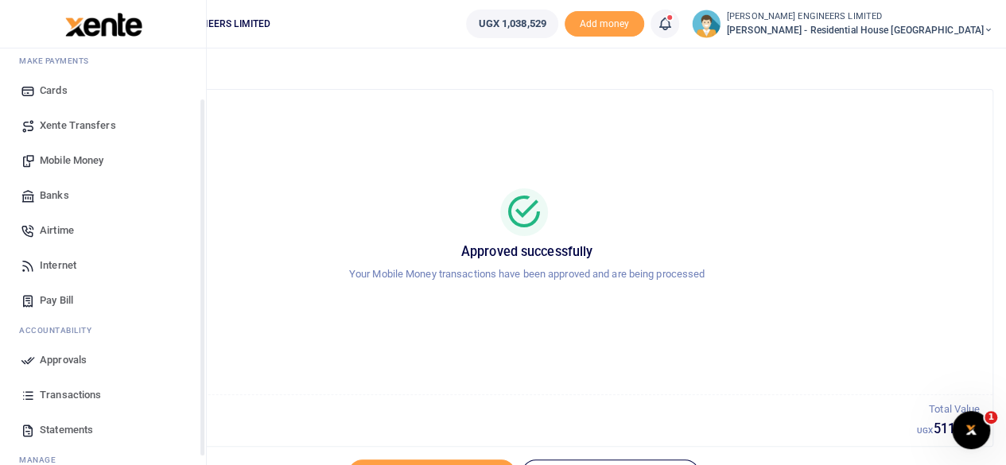
scroll to position [137, 0]
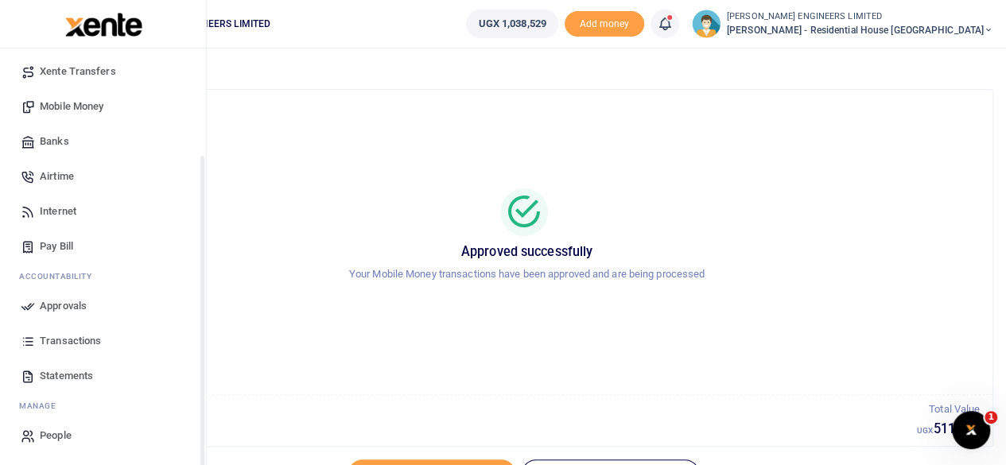
click at [72, 341] on span "Transactions" at bounding box center [70, 341] width 61 height 16
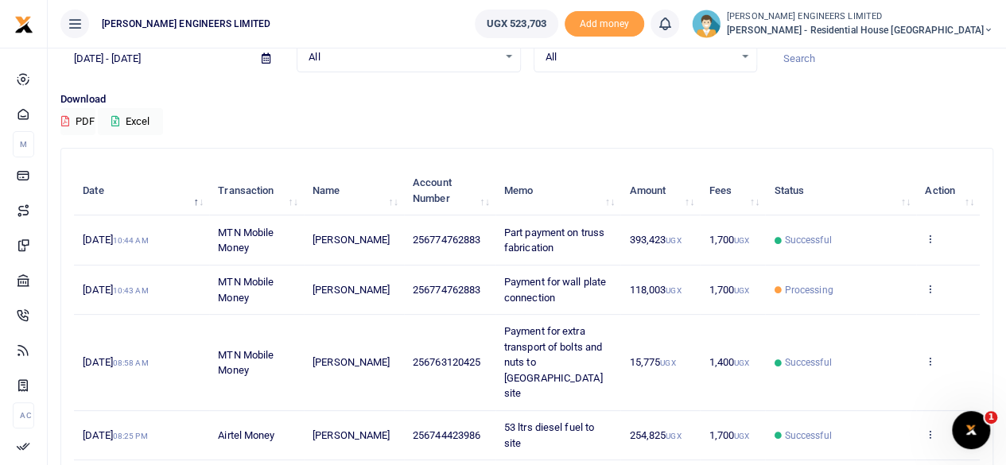
scroll to position [106, 0]
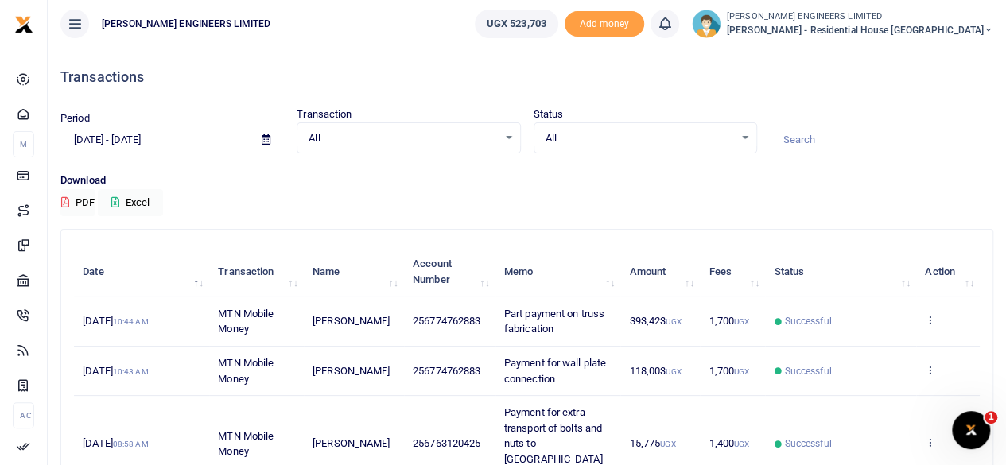
click at [988, 28] on icon at bounding box center [989, 30] width 10 height 11
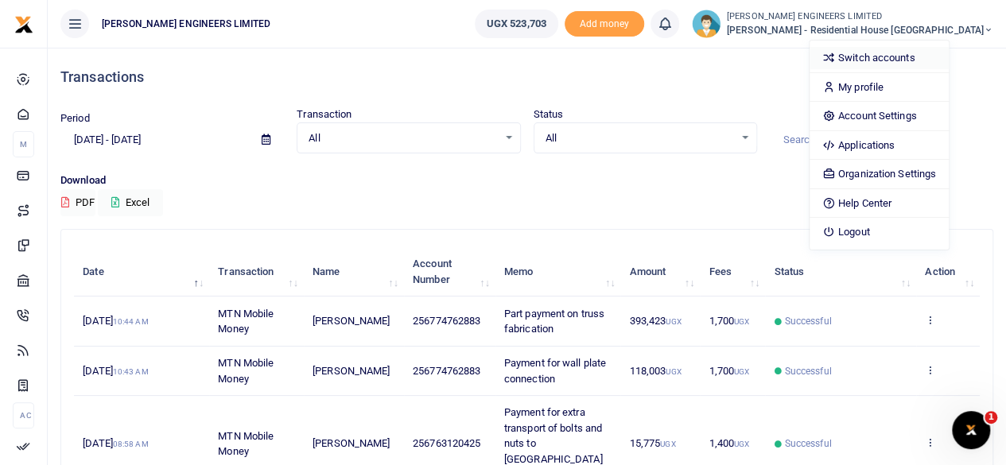
click at [909, 56] on link "Switch accounts" at bounding box center [879, 58] width 139 height 22
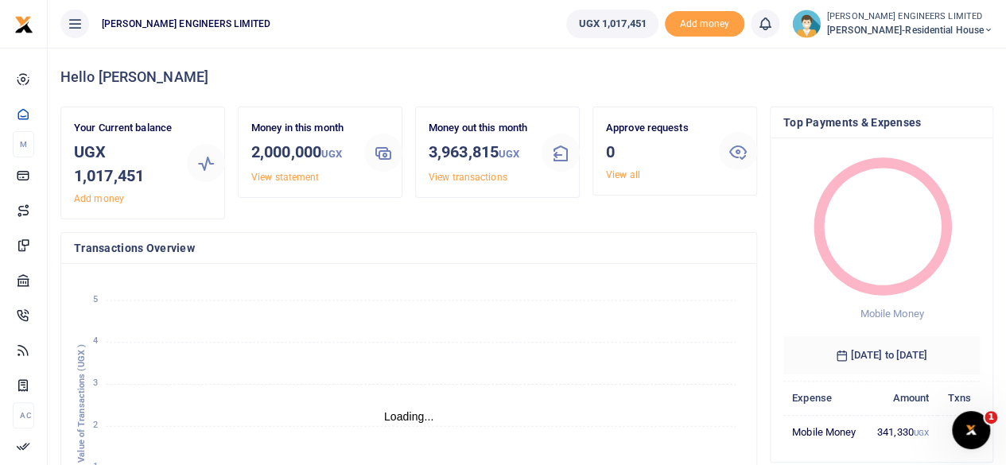
scroll to position [13, 13]
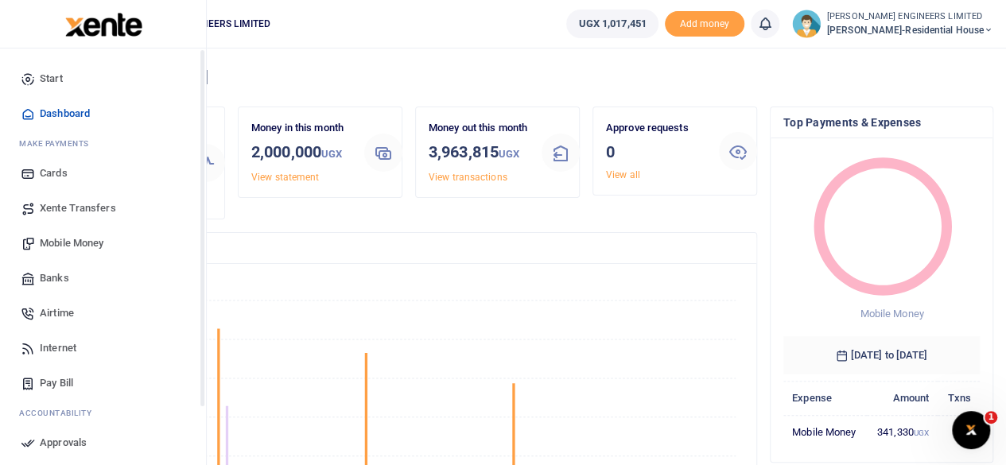
click at [68, 243] on span "Mobile Money" at bounding box center [72, 244] width 64 height 16
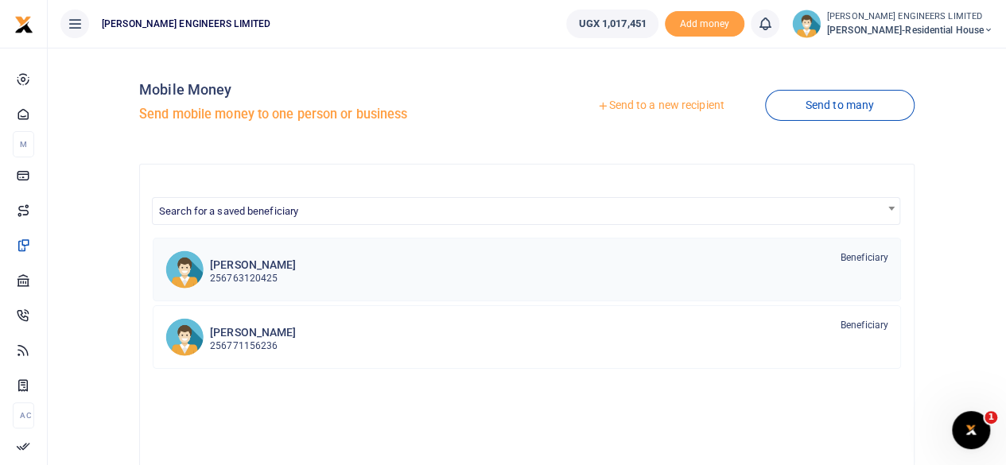
click at [251, 273] on p "256763120425" at bounding box center [253, 278] width 86 height 15
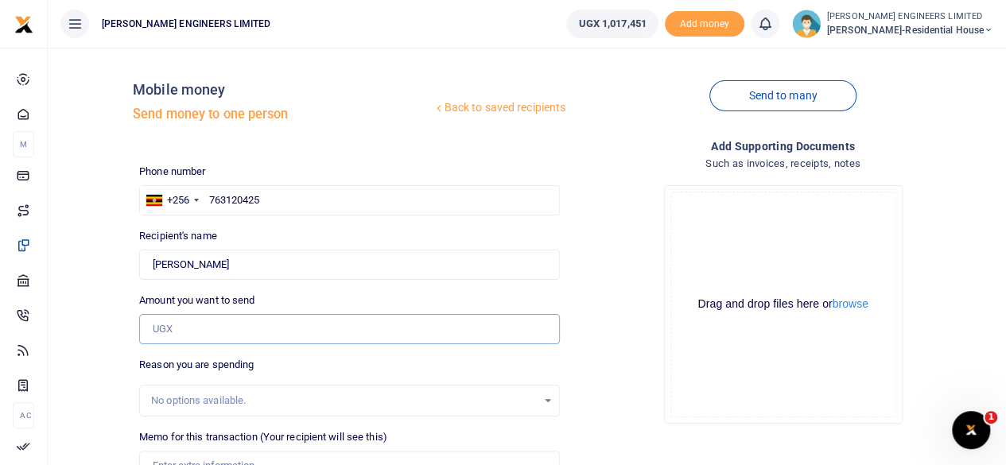
click at [165, 329] on input "Amount you want to send" at bounding box center [349, 329] width 421 height 30
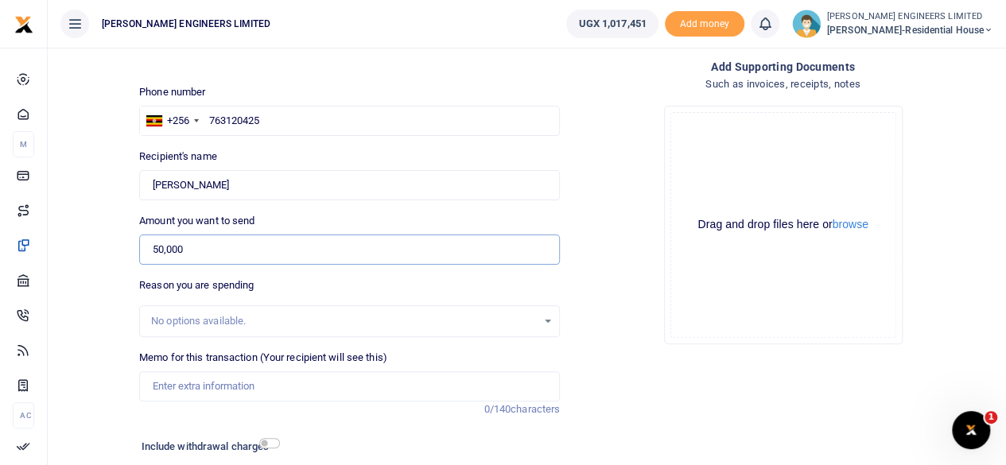
scroll to position [106, 0]
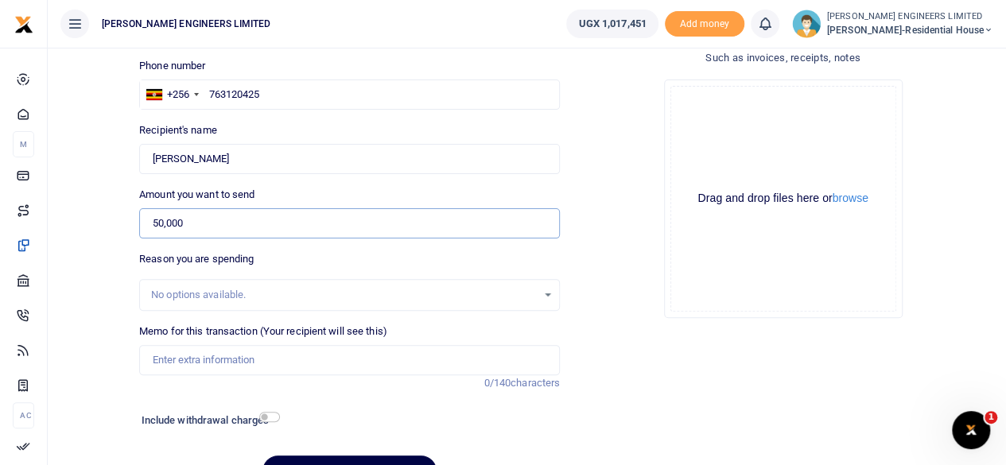
type input "50,000"
click at [159, 360] on input "Memo for this transaction (Your recipient will see this)" at bounding box center [349, 360] width 421 height 30
click at [272, 359] on input "5 liters of petrol fuel and 5liters" at bounding box center [349, 360] width 421 height 30
click at [297, 360] on input "5 liters of petrol fuel and 5 liters" at bounding box center [349, 360] width 421 height 30
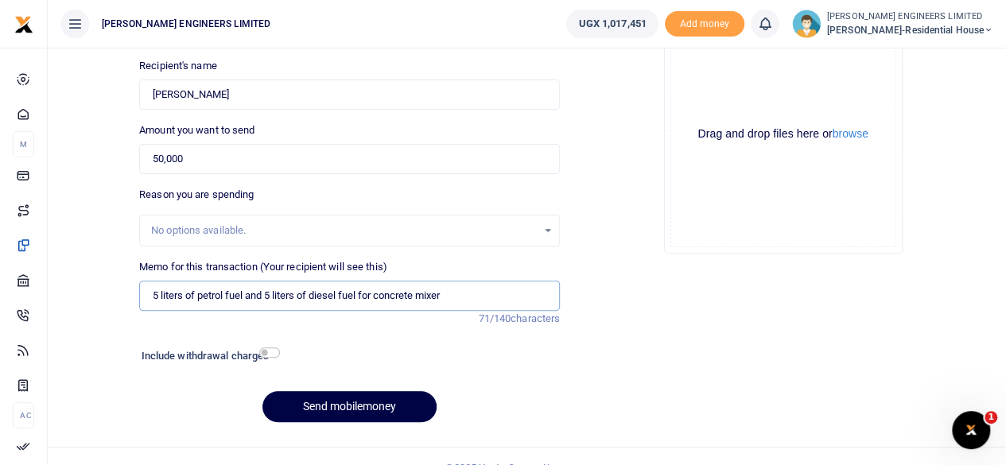
scroll to position [193, 0]
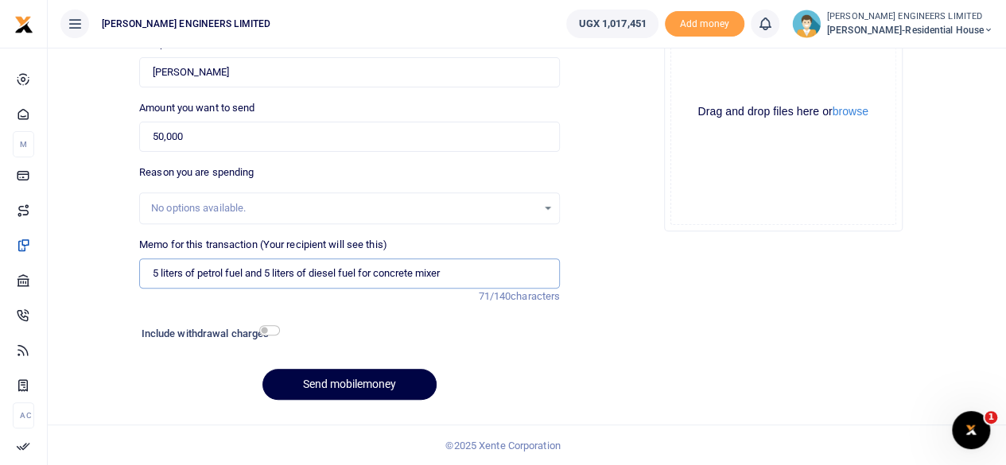
type input "5 liters of petrol fuel and 5 liters of diesel fuel for concrete mixer"
click at [271, 328] on input "checkbox" at bounding box center [269, 330] width 21 height 10
checkbox input "true"
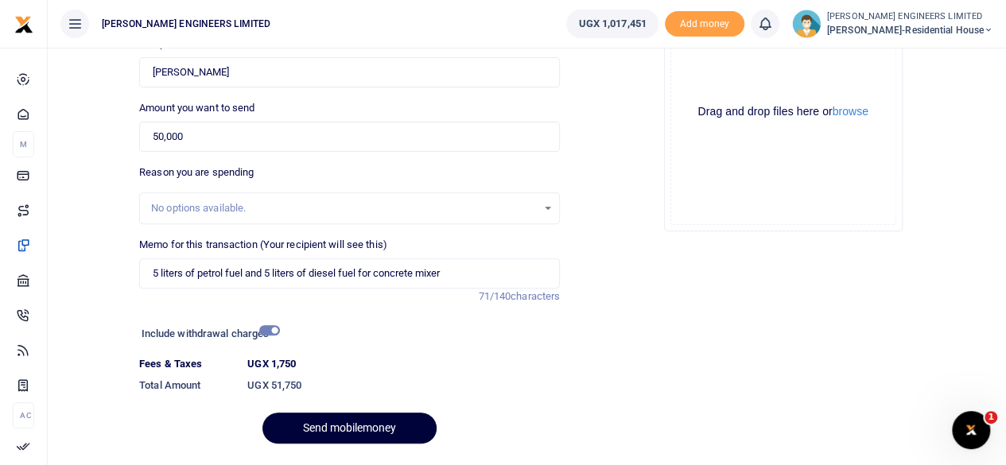
click at [393, 426] on button "Send mobilemoney" at bounding box center [350, 428] width 174 height 31
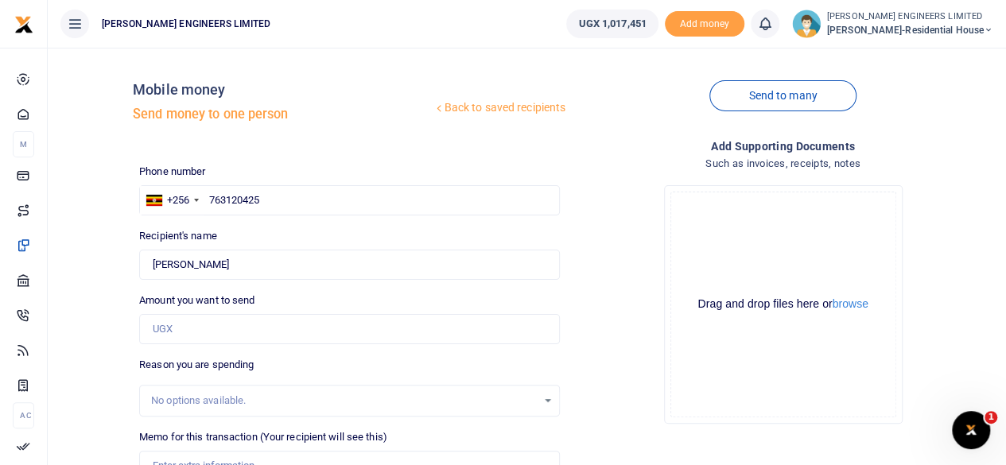
click at [773, 28] on icon at bounding box center [765, 24] width 16 height 18
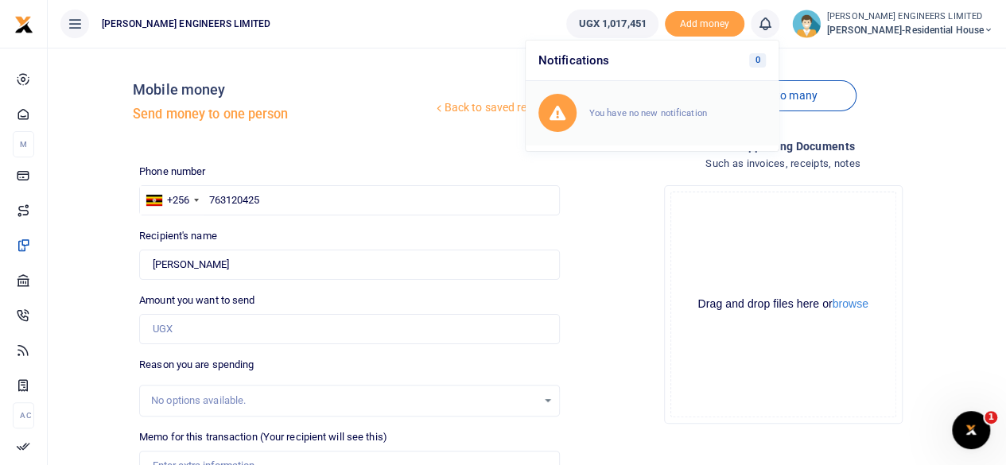
click at [665, 111] on small "You have no new notification" at bounding box center [649, 112] width 118 height 11
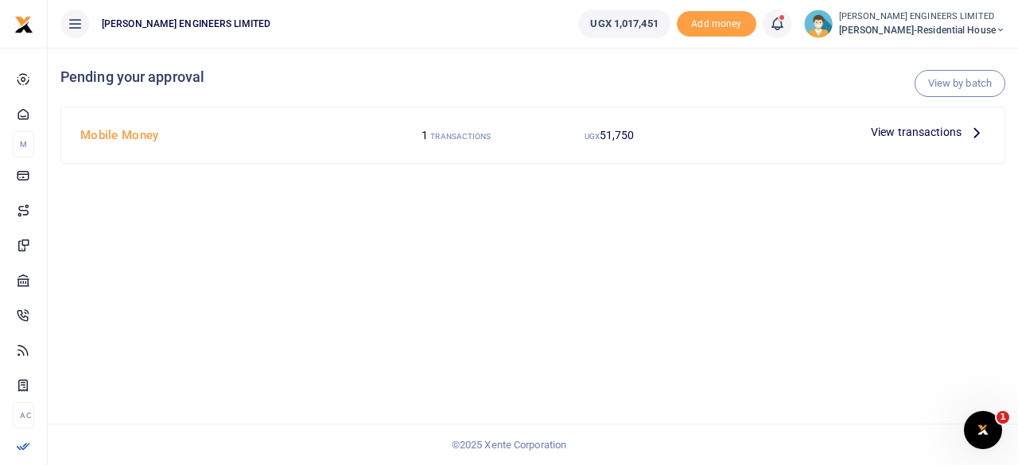
click at [897, 133] on span "View transactions" at bounding box center [916, 132] width 91 height 18
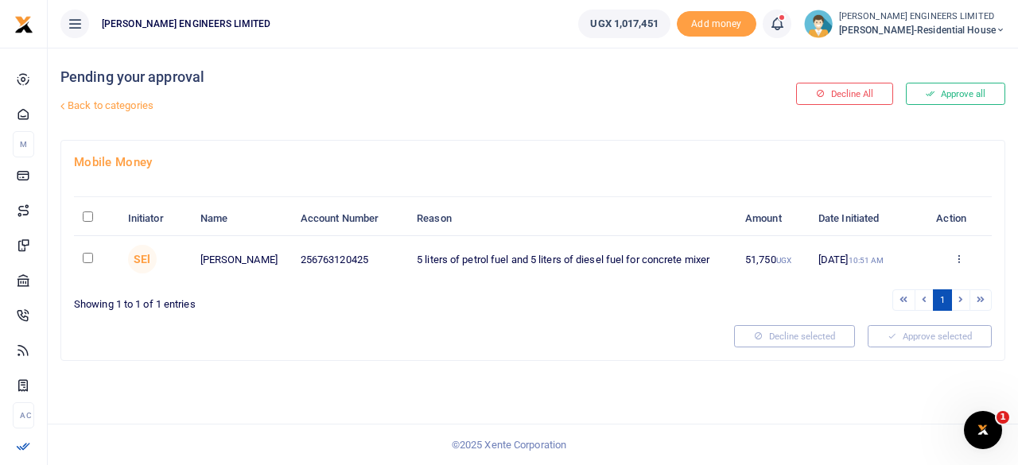
click at [88, 254] on input "checkbox" at bounding box center [88, 258] width 10 height 10
checkbox input "true"
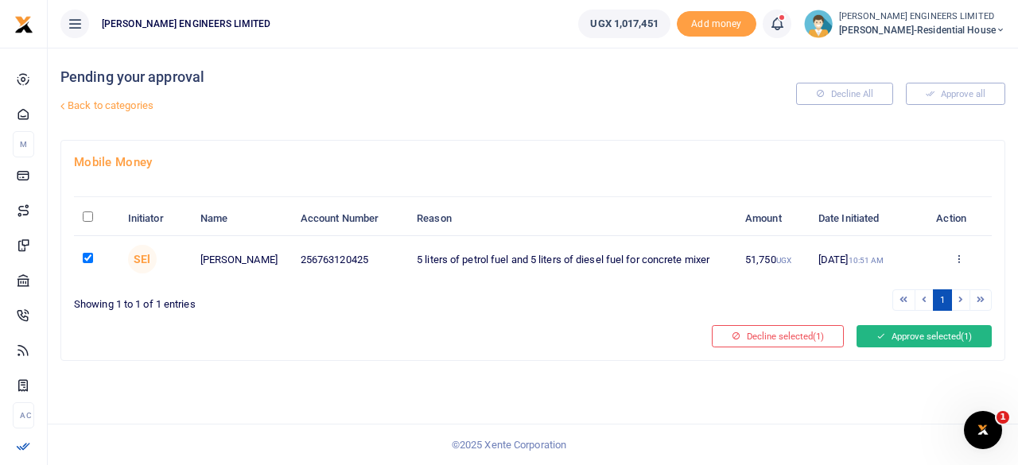
click at [906, 333] on button "Approve selected (1)" at bounding box center [924, 336] width 135 height 22
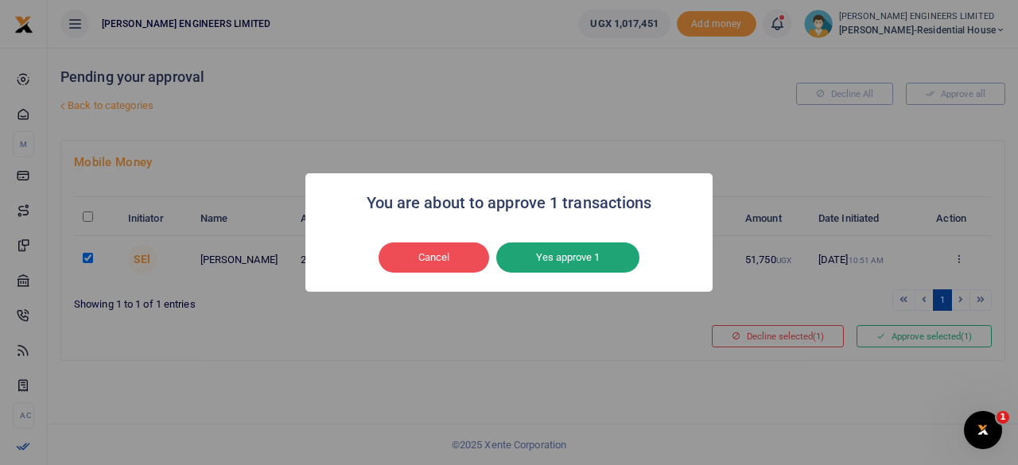
click at [582, 259] on button "Yes approve 1" at bounding box center [567, 258] width 143 height 30
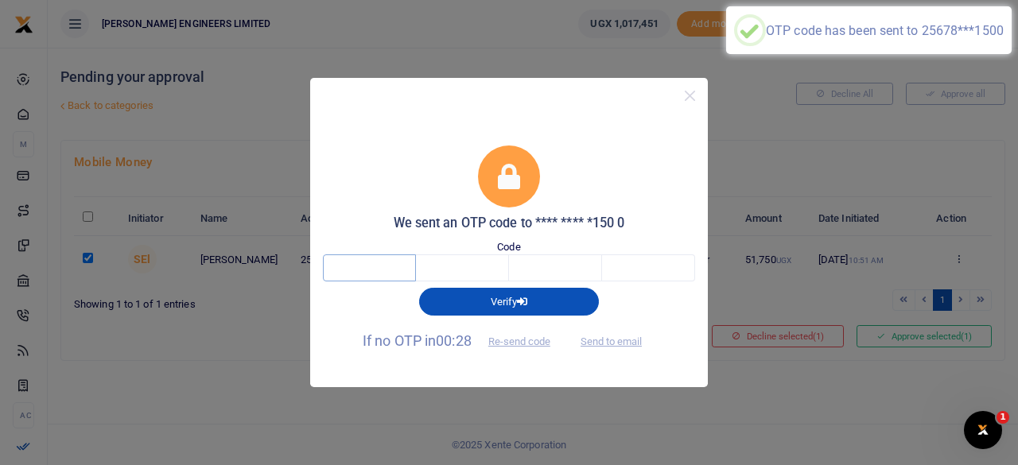
click at [374, 271] on input "text" at bounding box center [369, 268] width 93 height 27
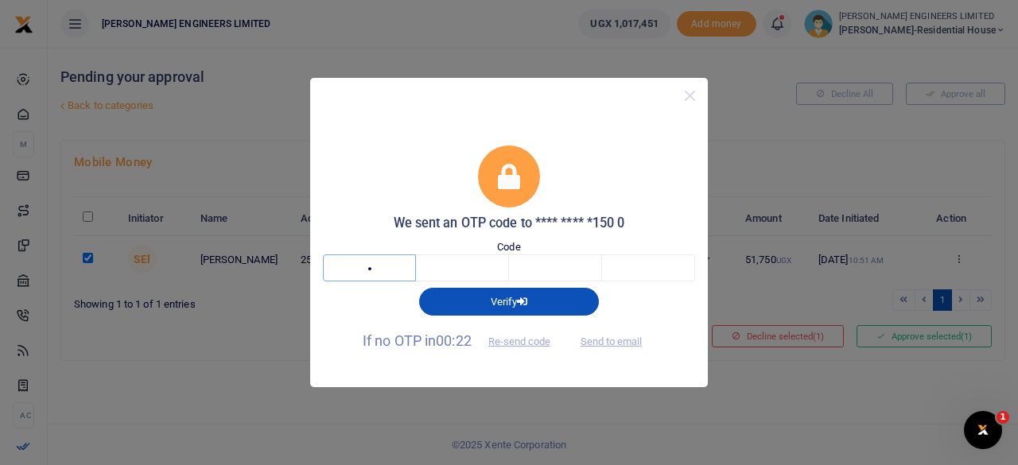
type input "9"
type input "7"
type input "3"
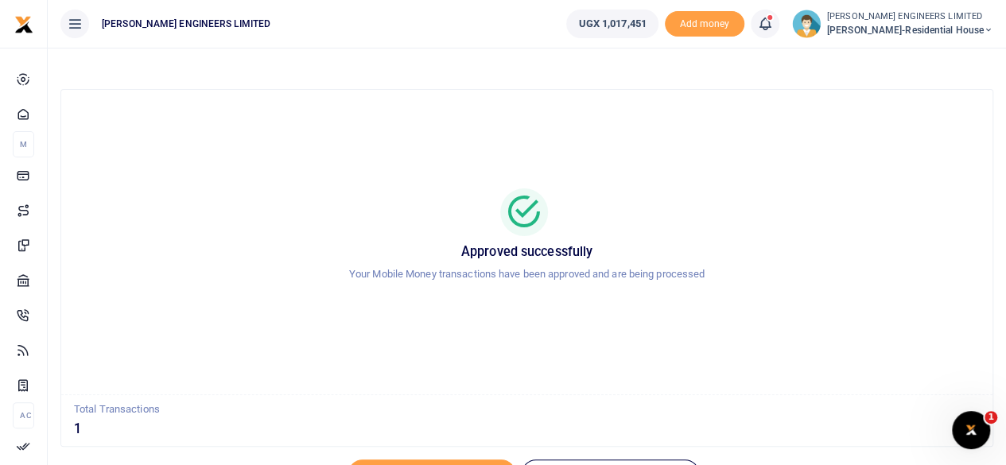
click at [988, 33] on icon at bounding box center [989, 30] width 10 height 11
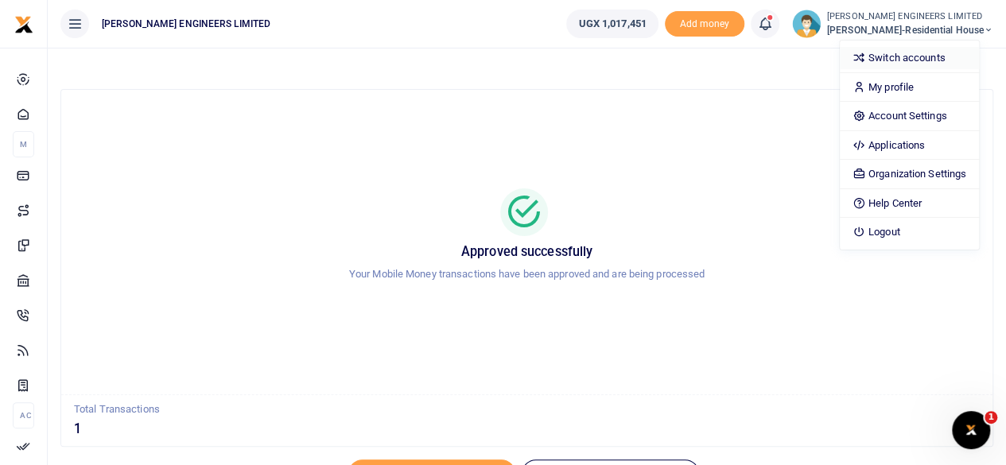
click at [936, 54] on link "Switch accounts" at bounding box center [909, 58] width 139 height 22
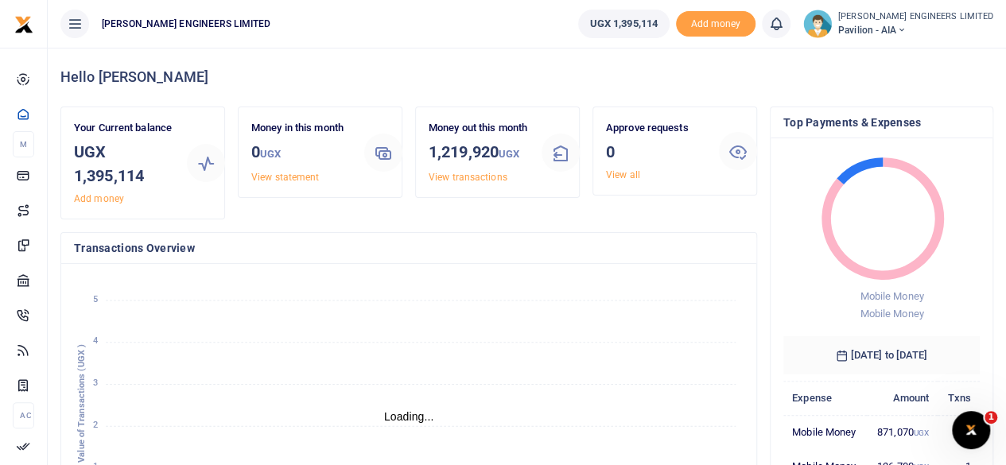
scroll to position [13, 13]
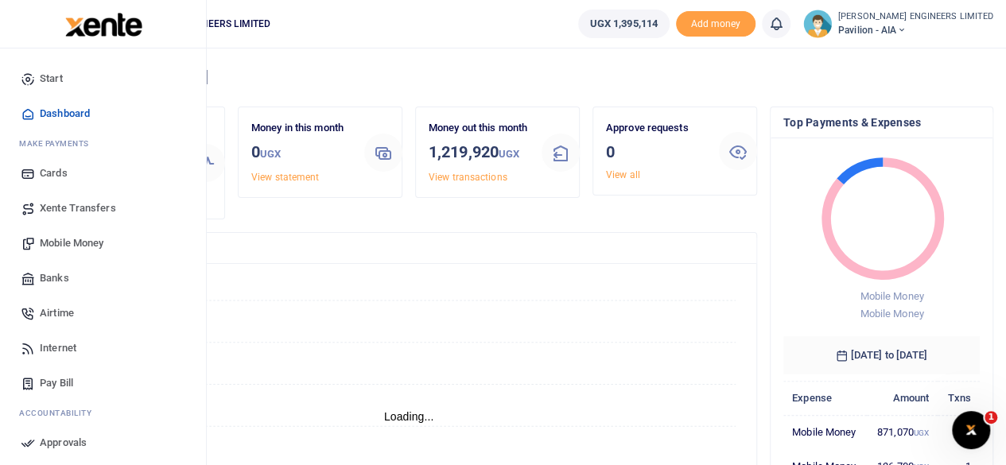
click at [64, 246] on span "Mobile Money" at bounding box center [72, 244] width 64 height 16
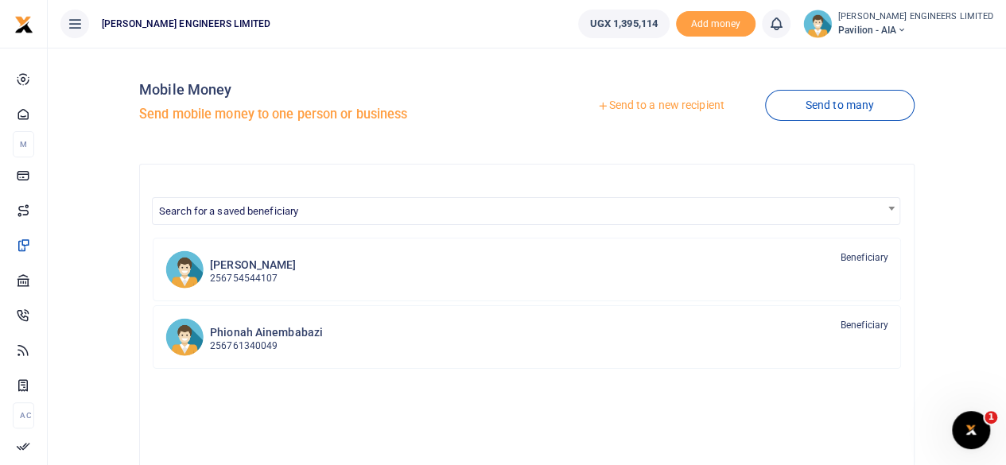
click at [642, 107] on link "Send to a new recipient" at bounding box center [661, 105] width 208 height 29
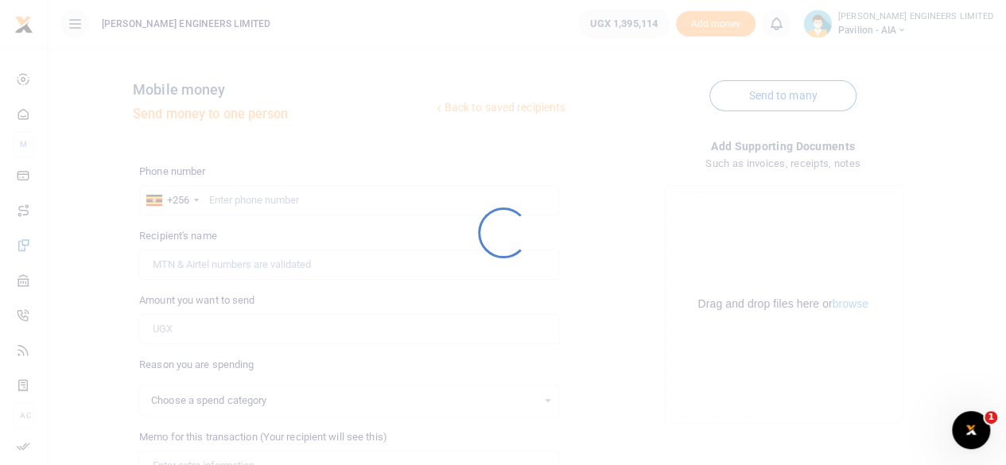
select select
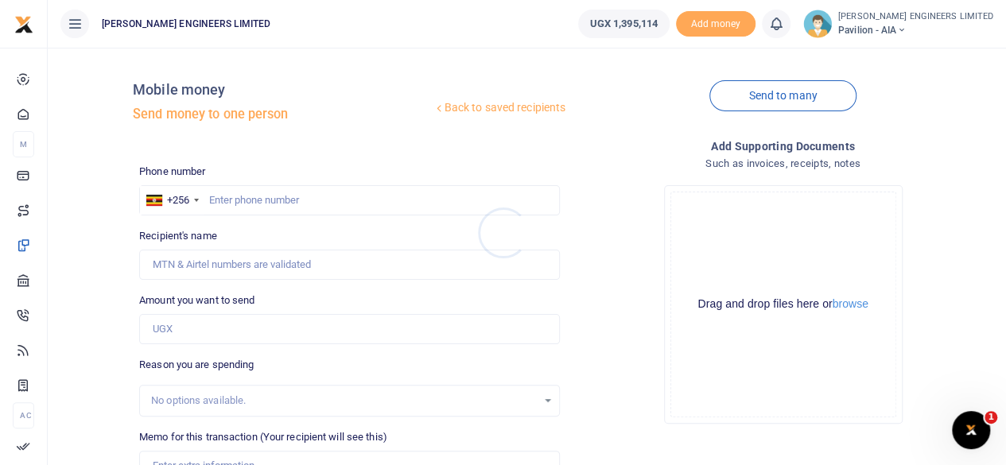
click at [220, 201] on div at bounding box center [503, 232] width 1006 height 465
click at [229, 203] on input "text" at bounding box center [349, 200] width 421 height 30
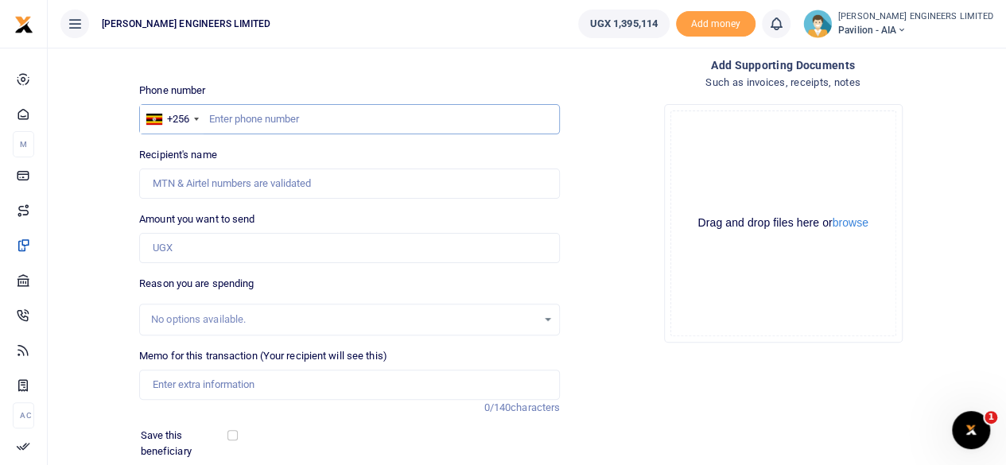
scroll to position [106, 0]
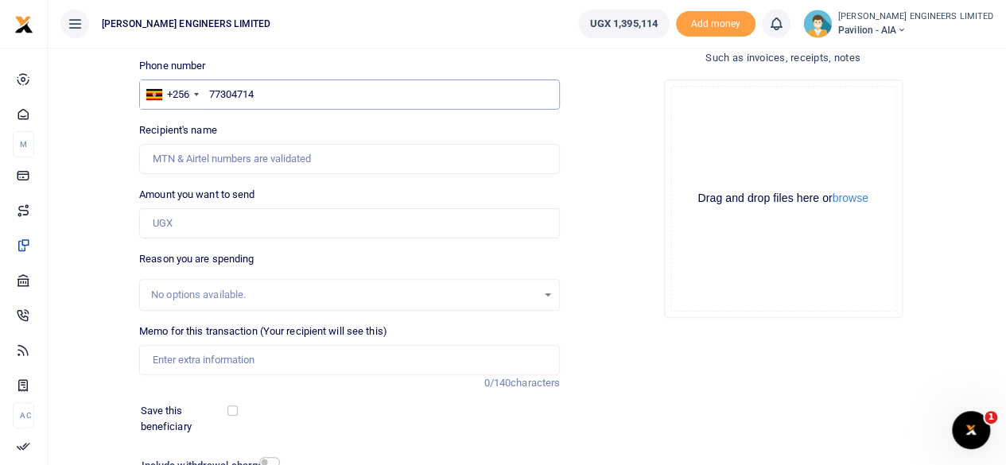
type input "773047146"
type input "Yonah Ariho"
type input "773047146"
click at [184, 222] on input "Amount you want to send" at bounding box center [349, 223] width 421 height 30
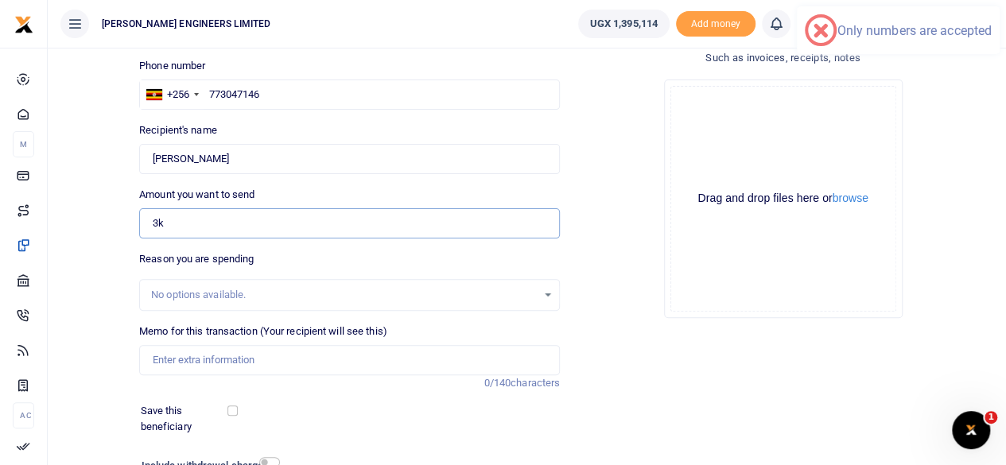
type input "3"
type input "16,500"
click at [169, 358] on input "Memo for this transaction (Your recipient will see this)" at bounding box center [349, 360] width 421 height 30
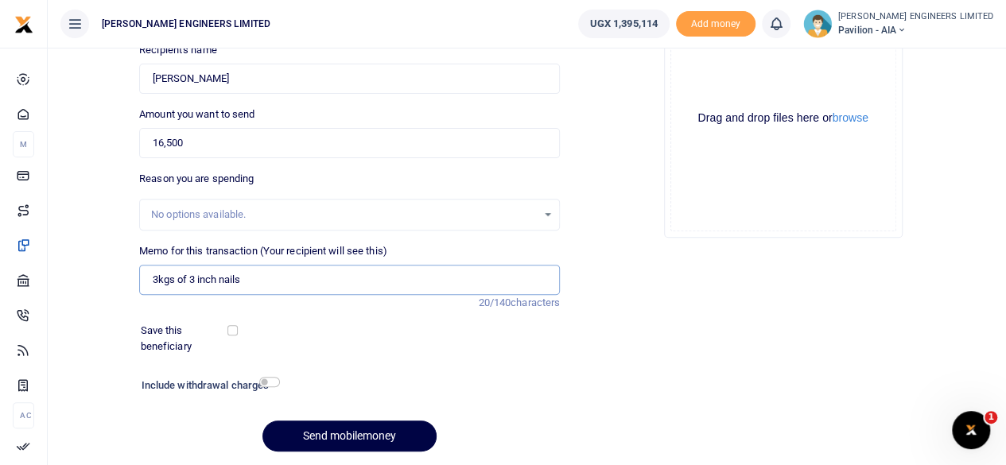
scroll to position [237, 0]
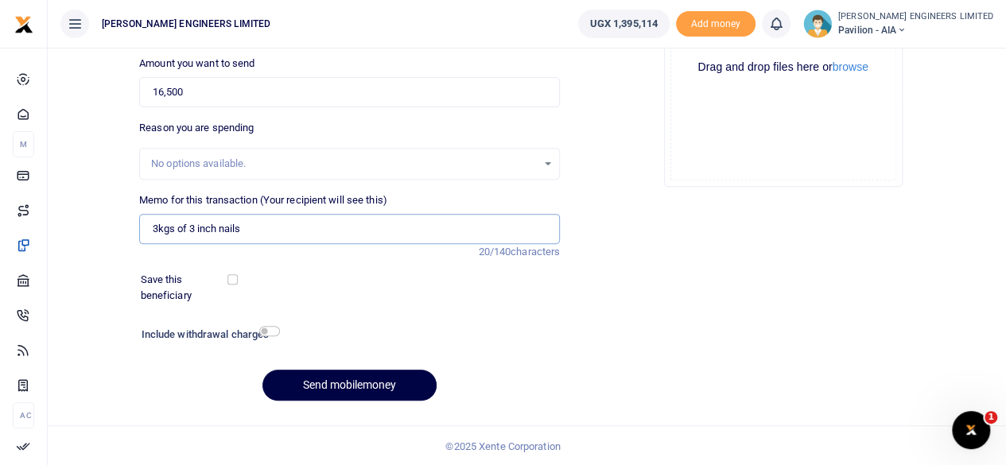
type input "3kgs of 3 inch nails"
click at [267, 332] on input "checkbox" at bounding box center [269, 331] width 21 height 10
checkbox input "true"
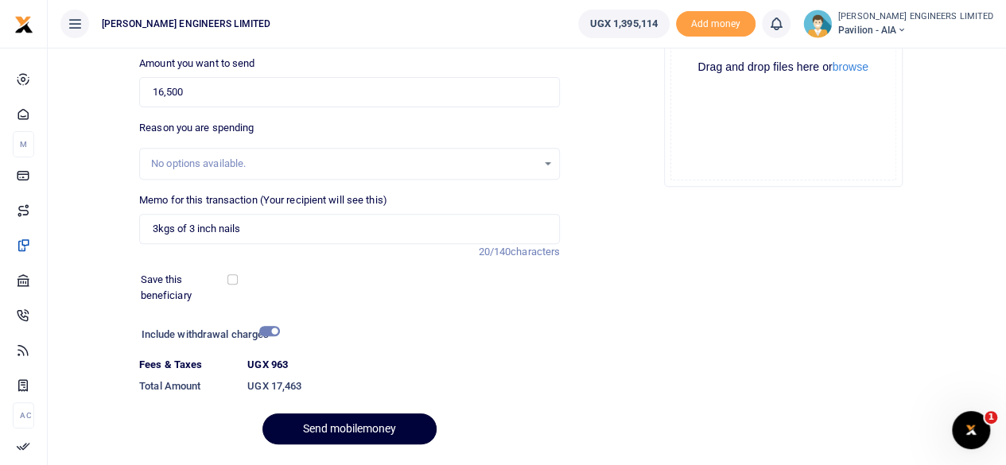
click at [364, 426] on button "Send mobilemoney" at bounding box center [350, 429] width 174 height 31
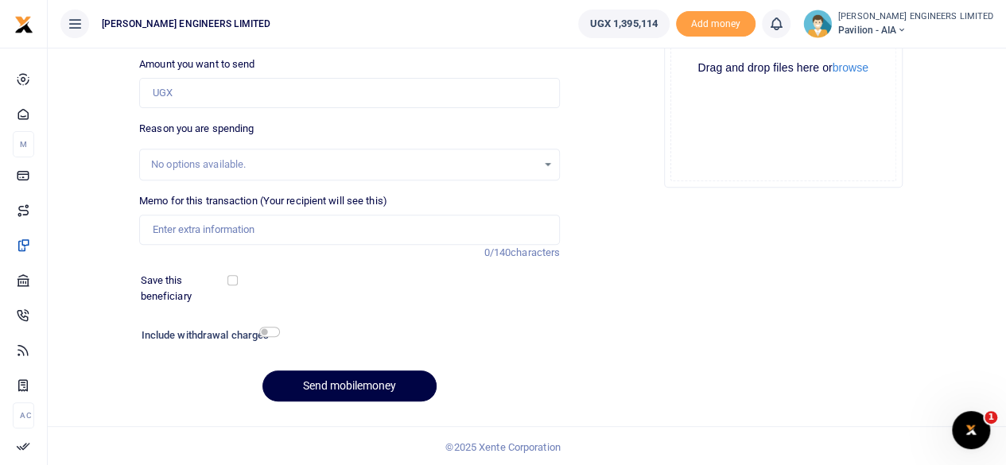
click at [784, 29] on icon at bounding box center [777, 24] width 16 height 18
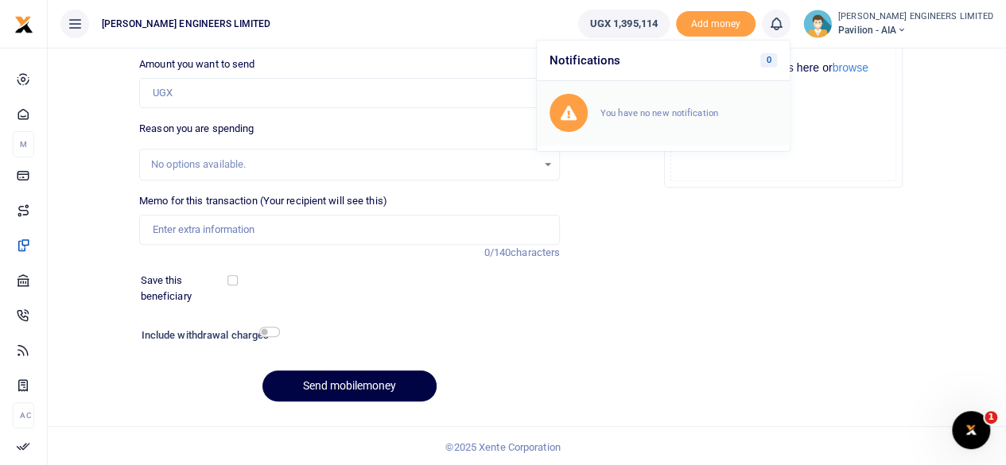
click at [717, 111] on small "You have no new notification" at bounding box center [660, 112] width 118 height 11
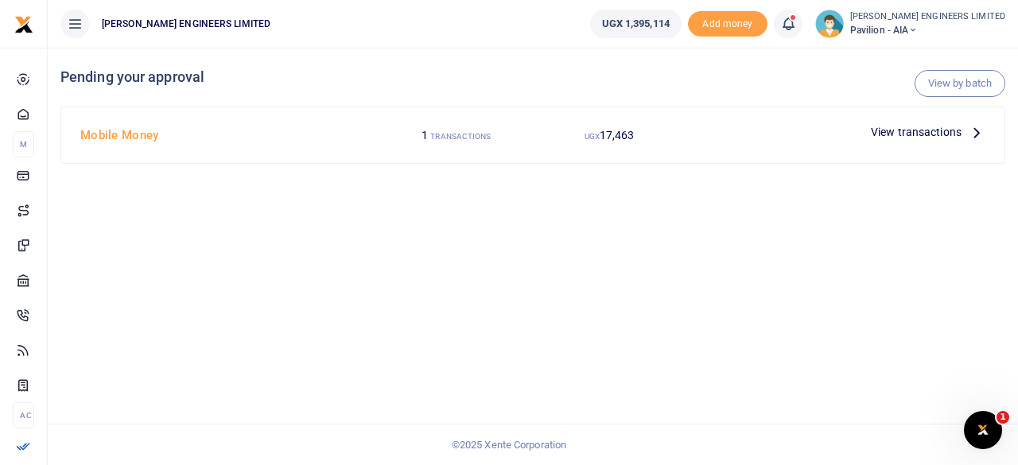
click at [924, 131] on span "View transactions" at bounding box center [916, 132] width 91 height 18
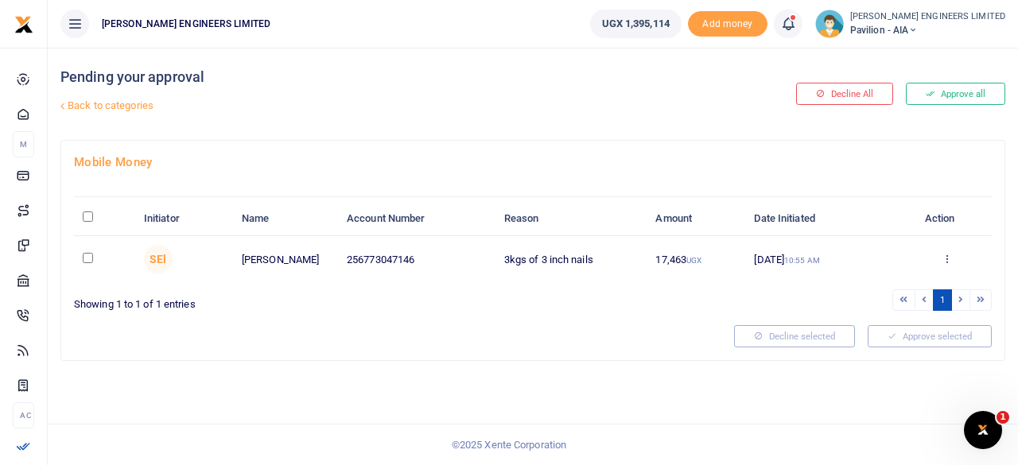
click at [90, 255] on input "checkbox" at bounding box center [88, 258] width 10 height 10
checkbox input "true"
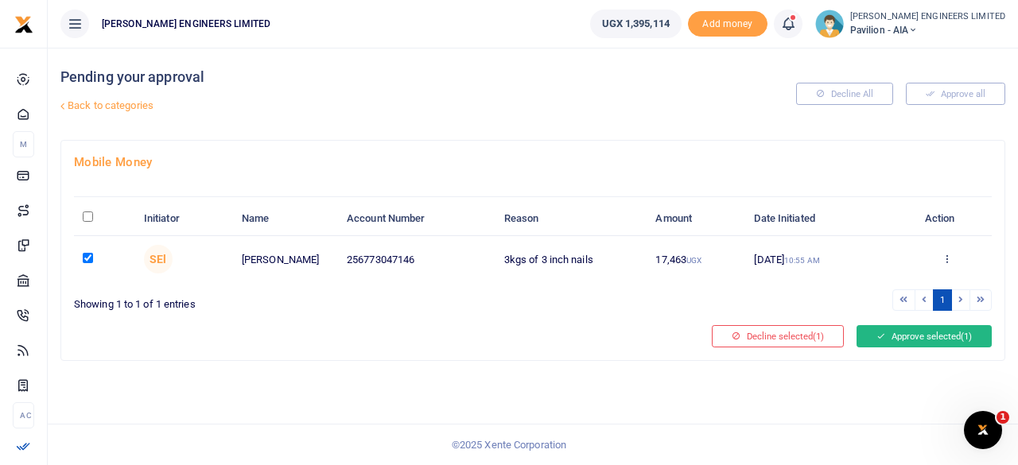
click at [908, 333] on button "Approve selected (1)" at bounding box center [924, 336] width 135 height 22
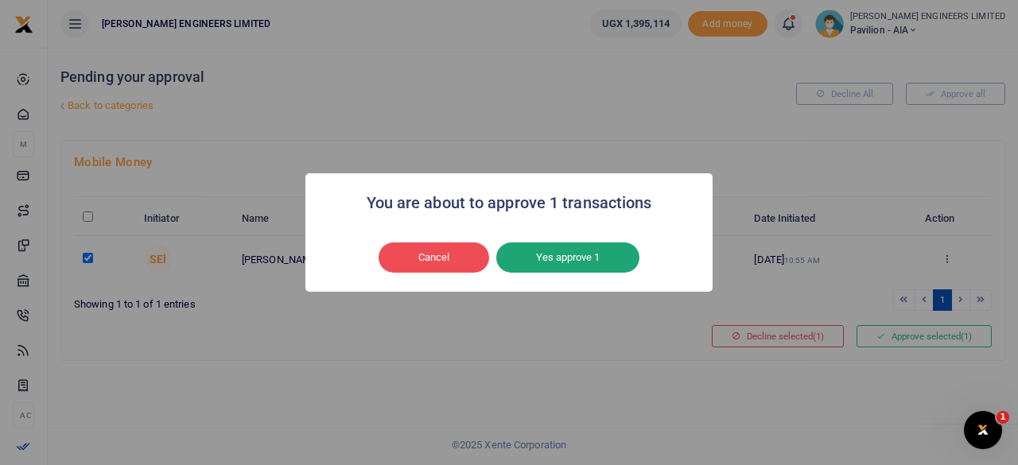
click at [576, 260] on button "Yes approve 1" at bounding box center [567, 258] width 143 height 30
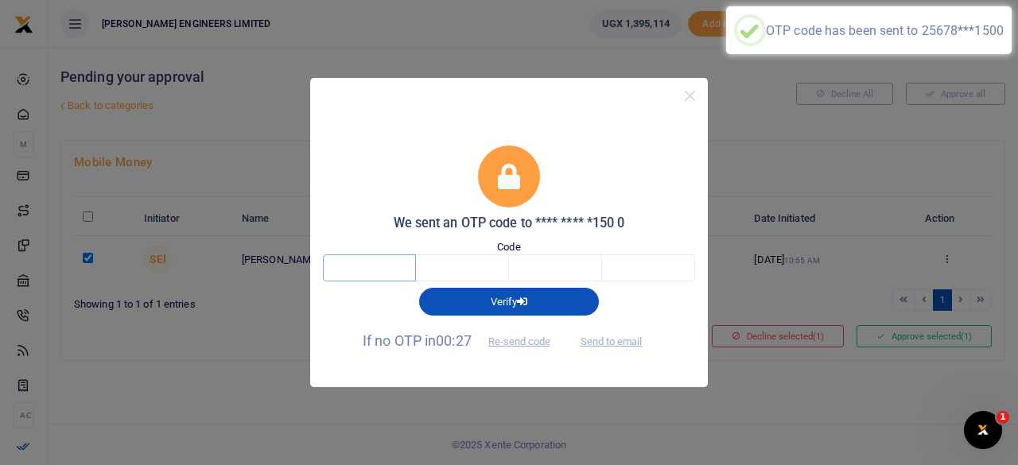
click at [369, 268] on input "text" at bounding box center [369, 268] width 93 height 27
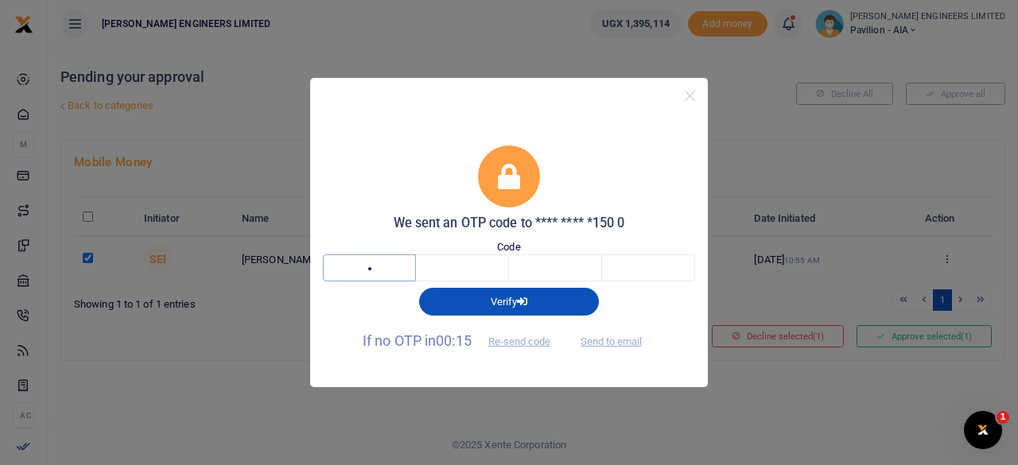
type input "2"
type input "8"
type input "9"
type input "8"
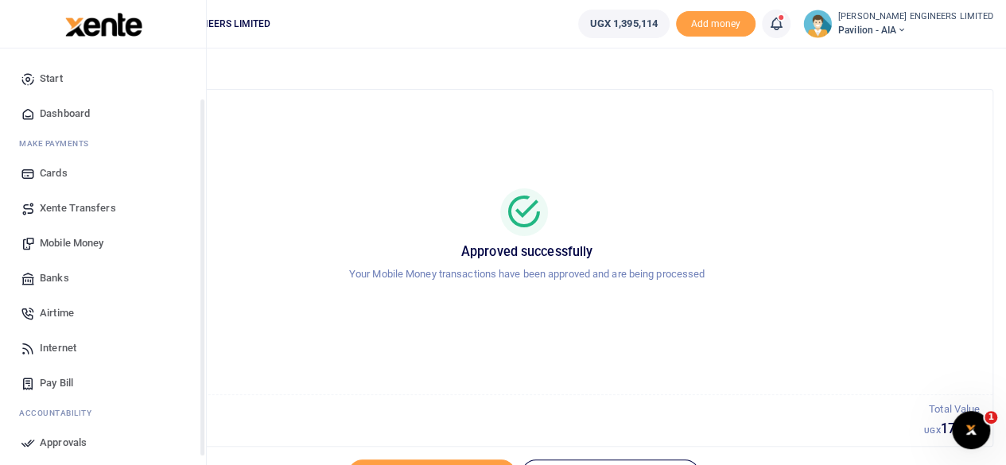
scroll to position [106, 0]
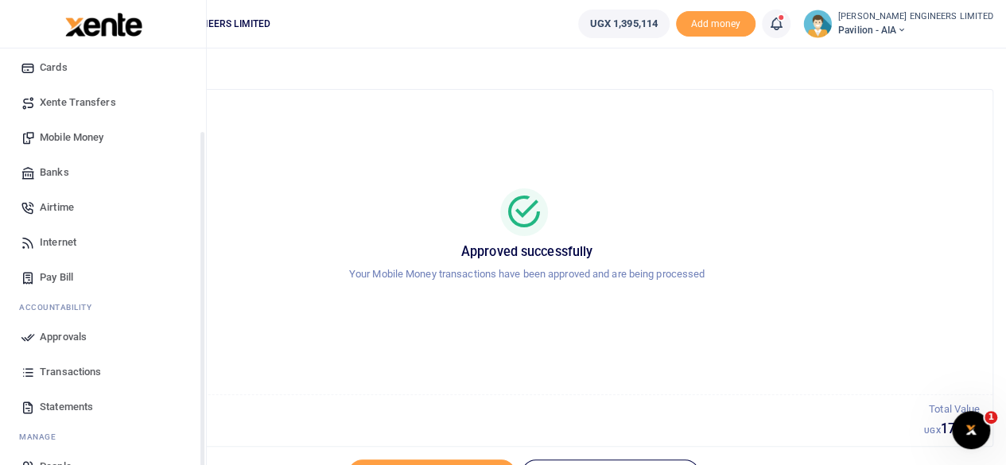
click at [64, 370] on span "Transactions" at bounding box center [70, 372] width 61 height 16
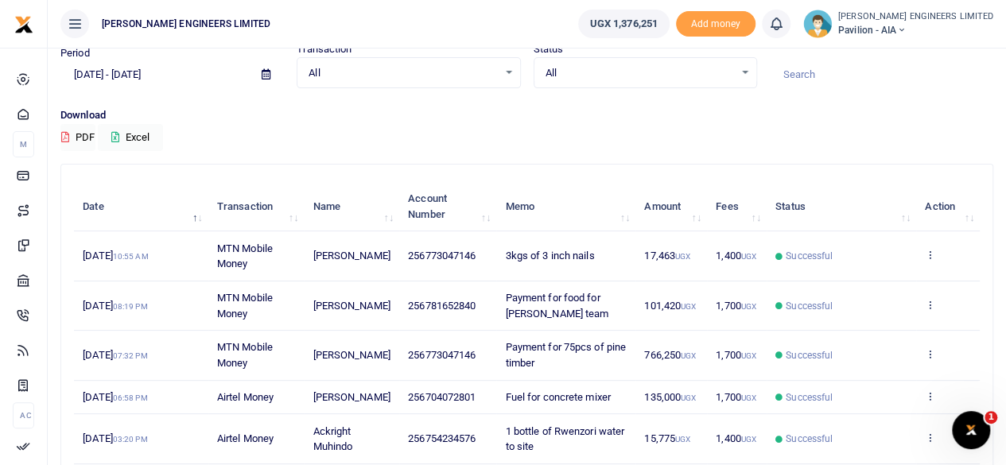
scroll to position [106, 0]
